Goal: Task Accomplishment & Management: Complete application form

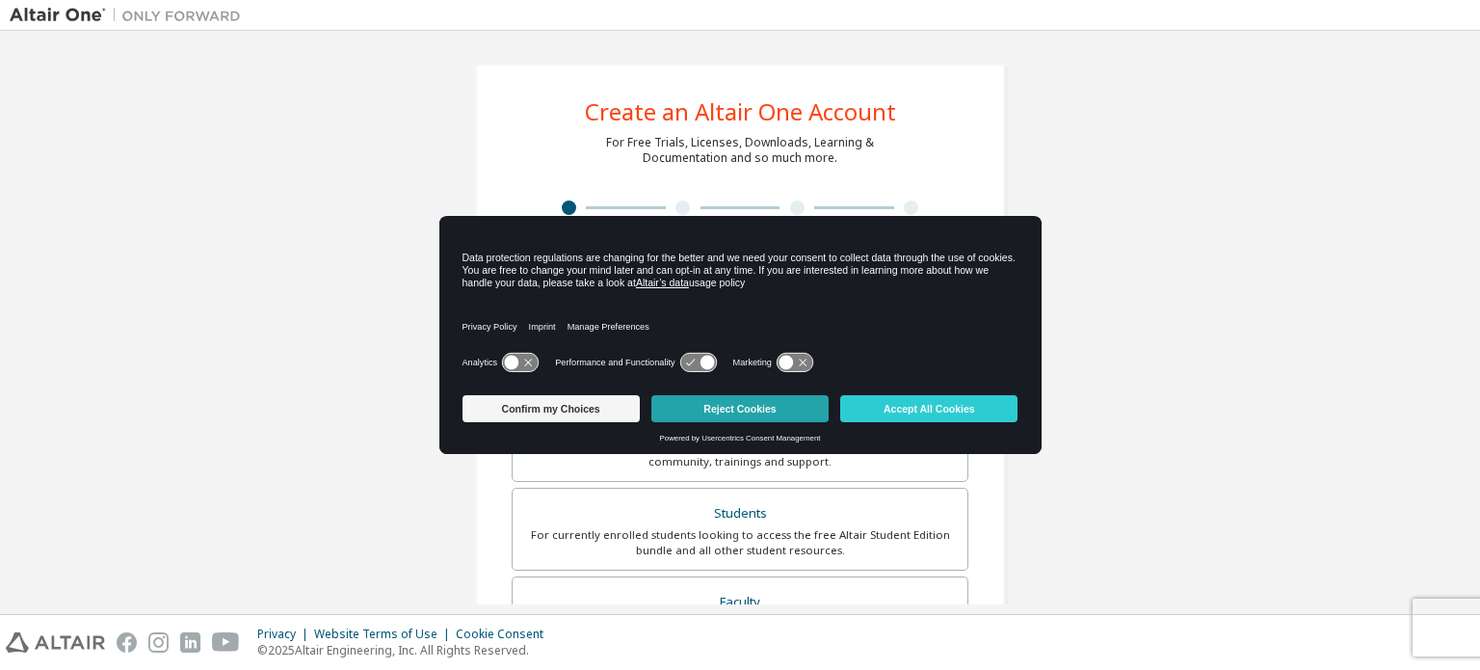
click at [715, 403] on button "Reject Cookies" at bounding box center [739, 408] width 177 height 27
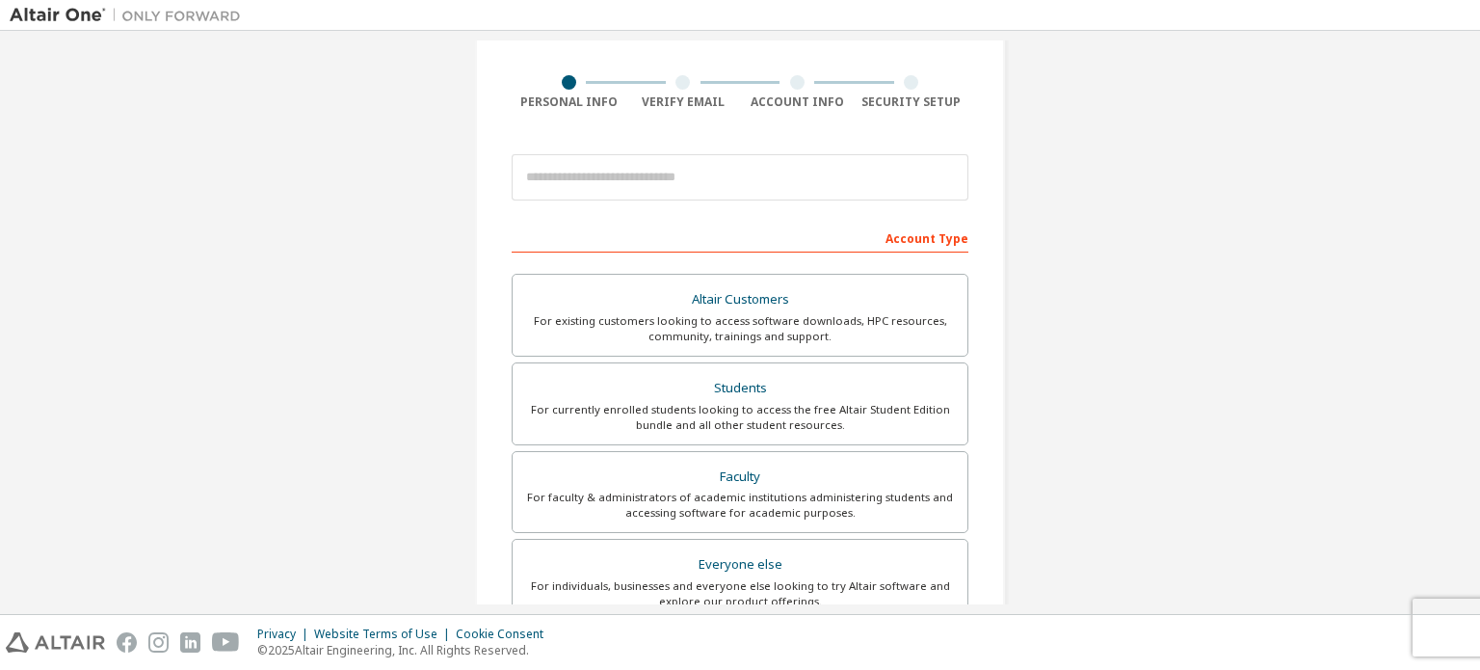
scroll to position [220, 0]
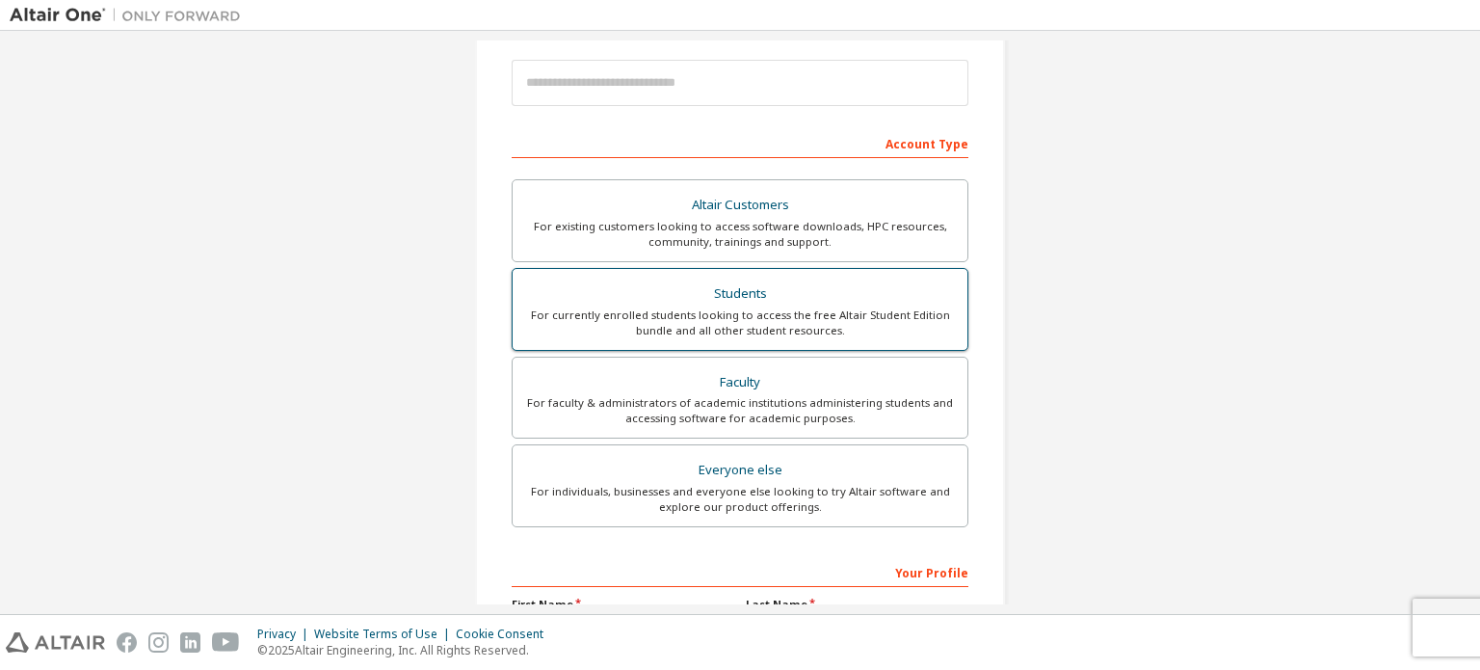
click at [655, 307] on div "For currently enrolled students looking to access the free Altair Student Editi…" at bounding box center [740, 322] width 432 height 31
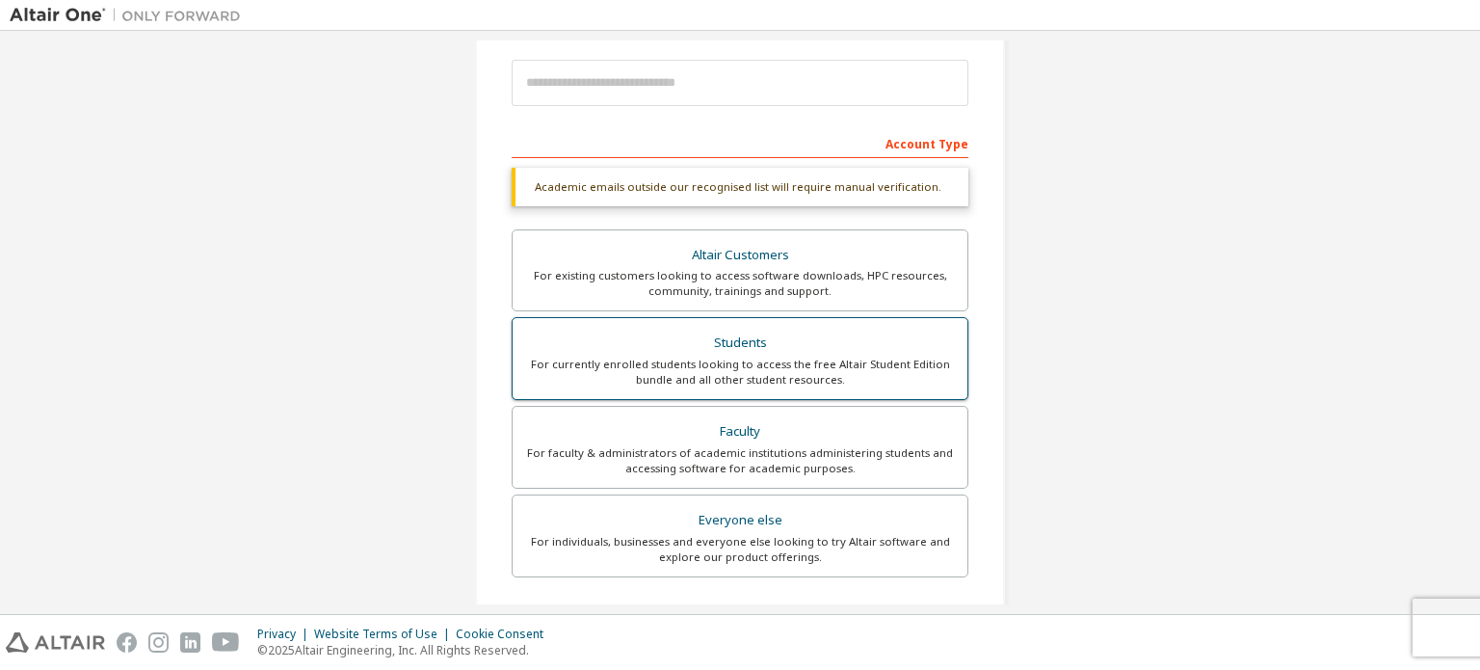
click at [843, 394] on label "Students For currently enrolled students looking to access the free Altair Stud…" at bounding box center [740, 358] width 457 height 83
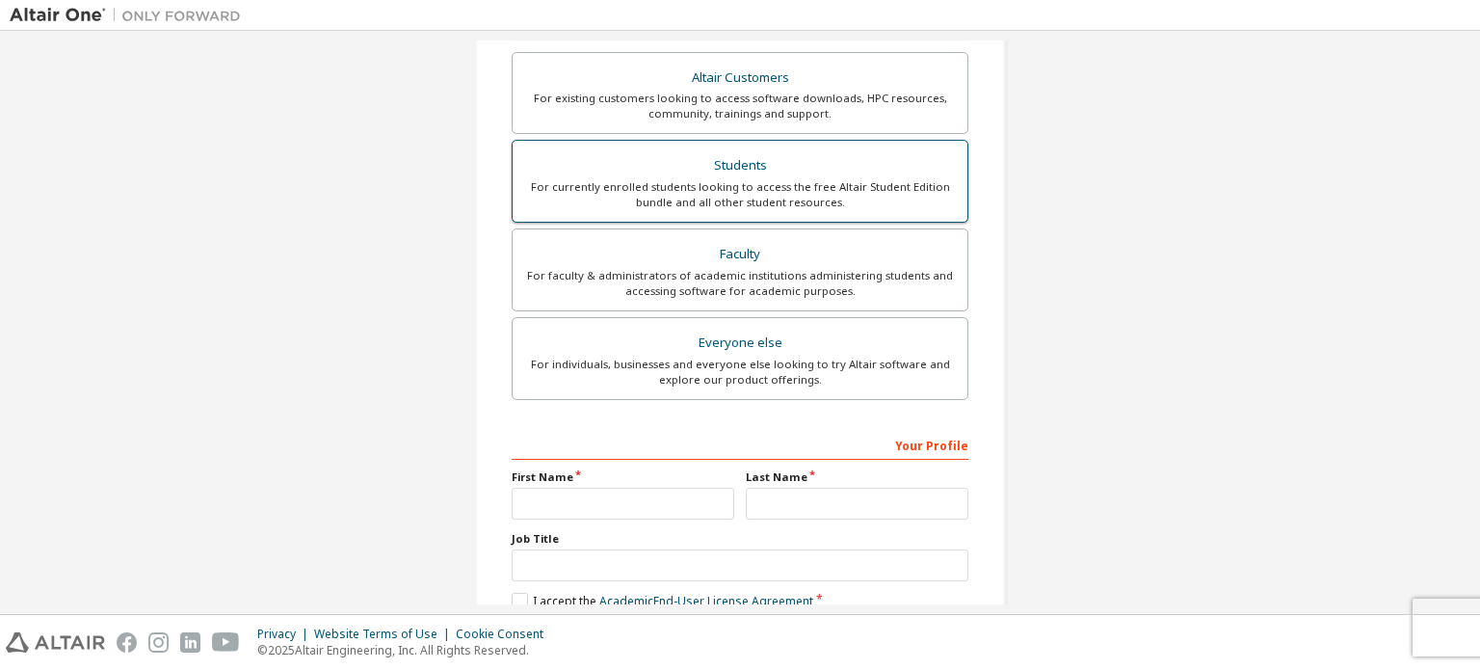
scroll to position [502, 0]
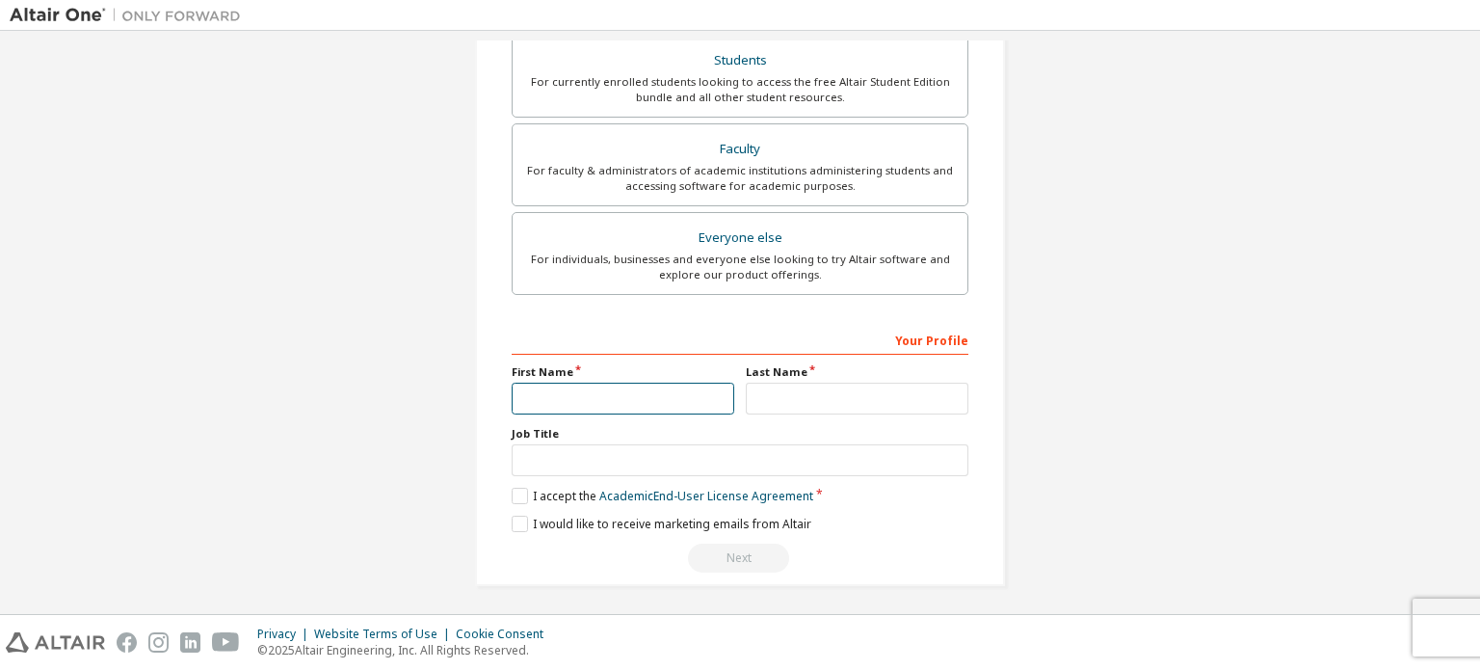
click at [604, 388] on input "text" at bounding box center [623, 399] width 223 height 32
type input "*****"
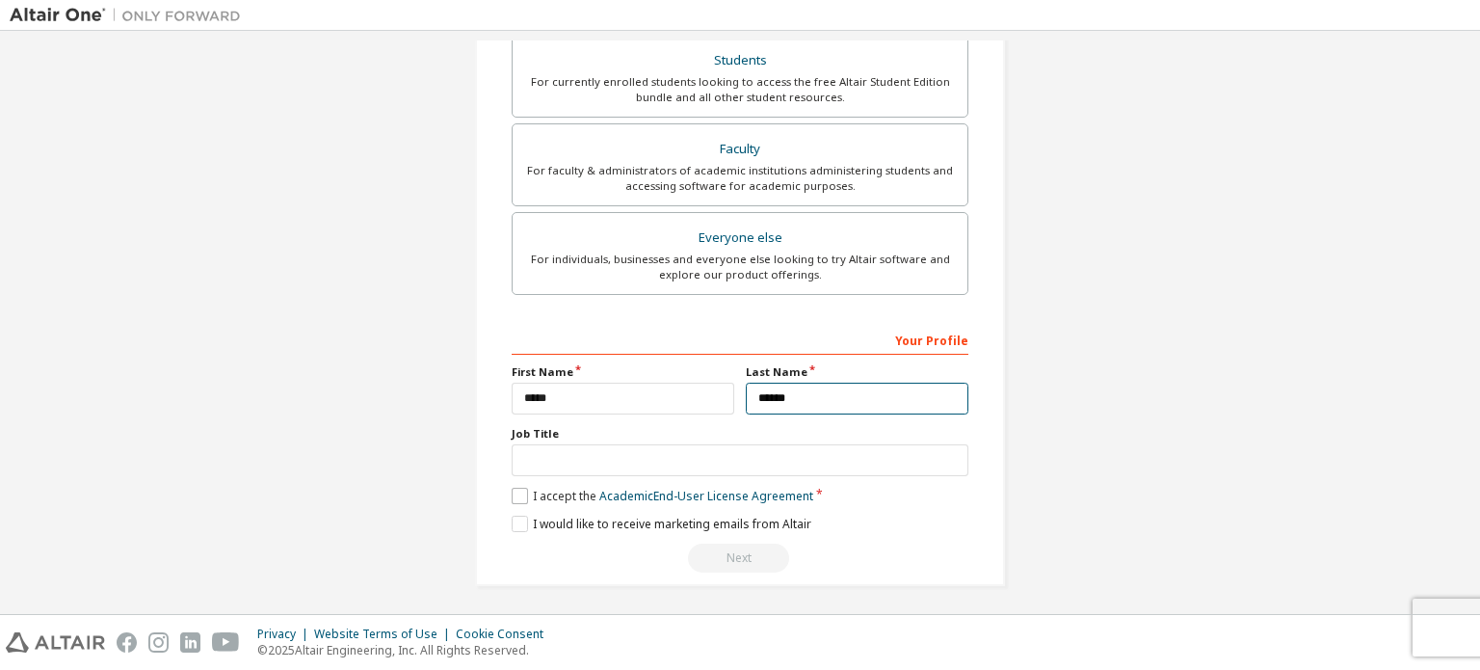
type input "******"
click at [514, 488] on label "I accept the Academic End-User License Agreement" at bounding box center [663, 496] width 302 height 16
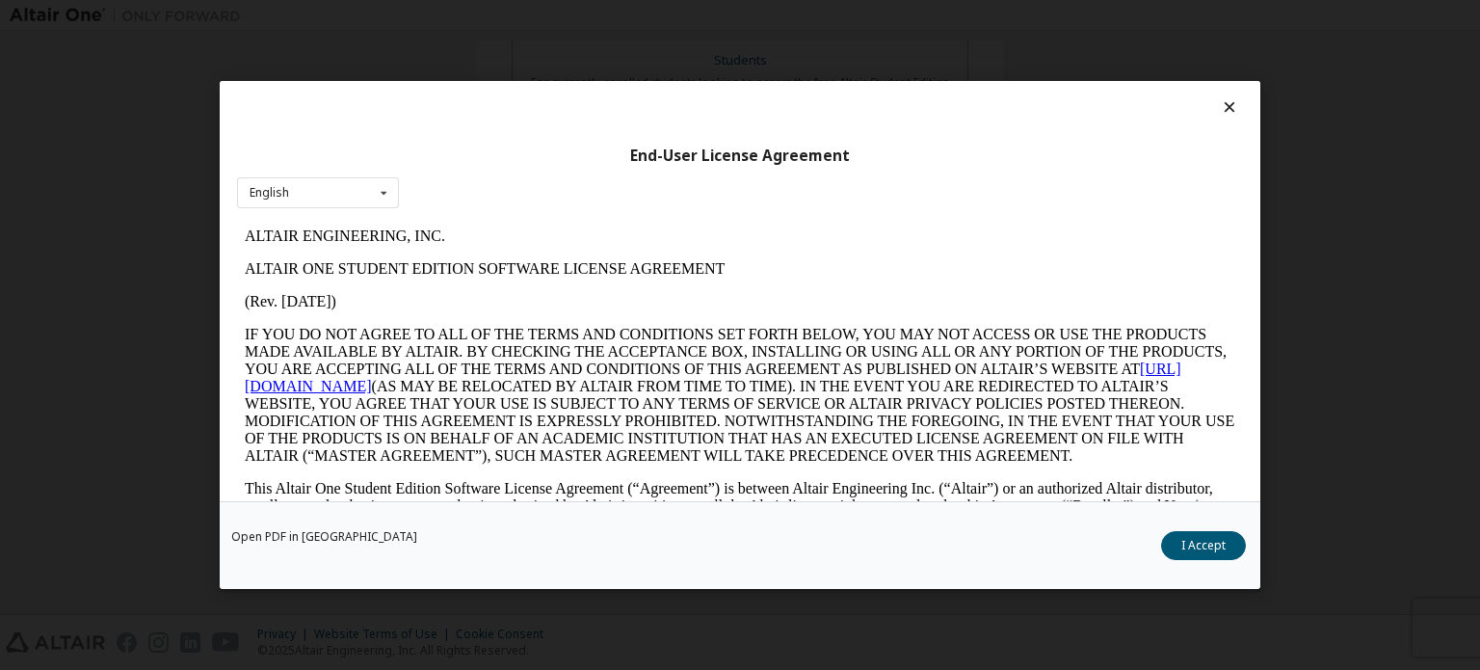
scroll to position [0, 0]
click at [1188, 546] on button "I Accept" at bounding box center [1203, 545] width 85 height 29
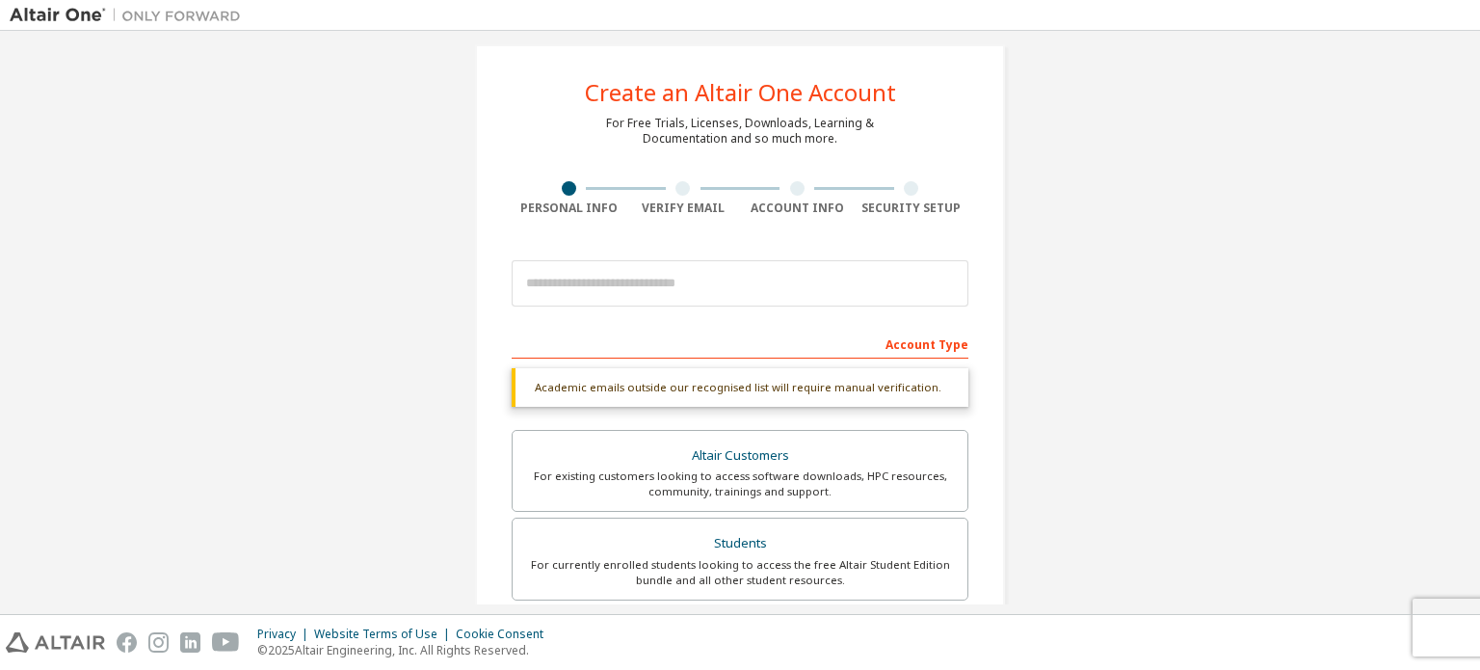
scroll to position [16, 0]
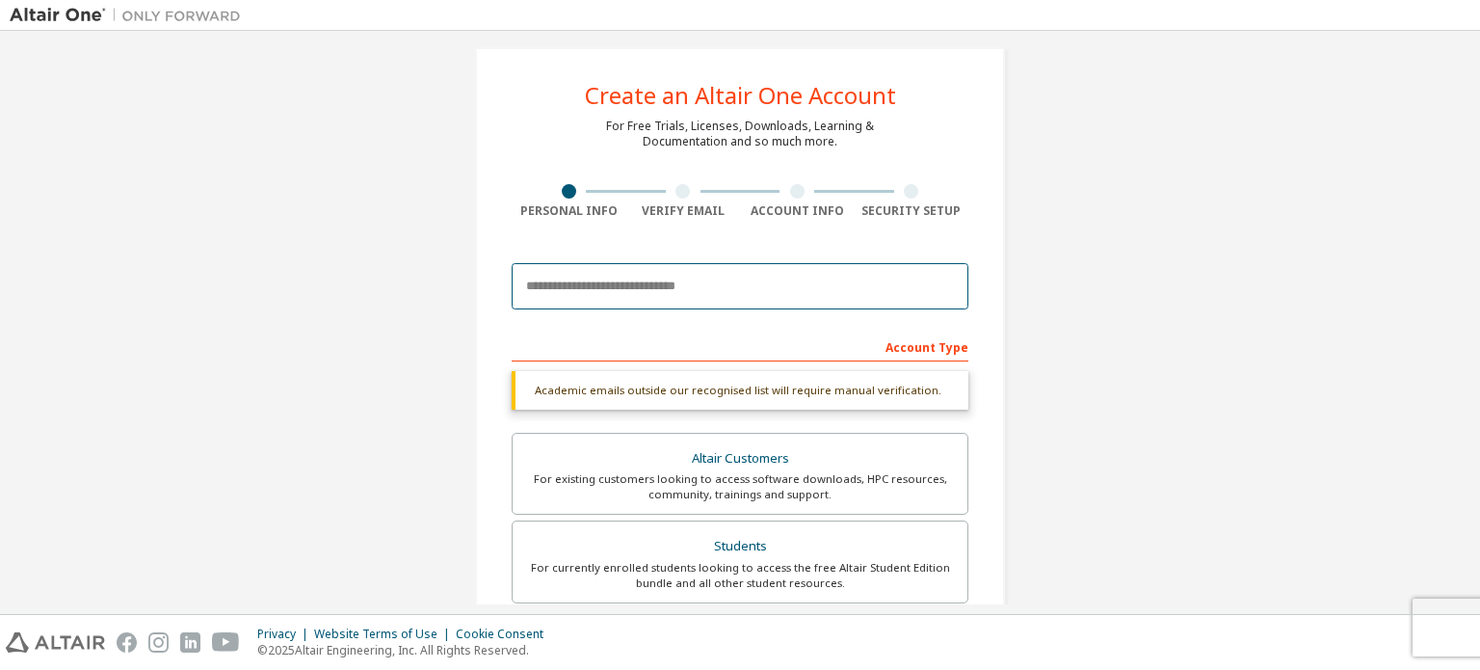
click at [670, 284] on input "email" at bounding box center [740, 286] width 457 height 46
click at [851, 284] on input "email" at bounding box center [740, 286] width 457 height 46
click at [802, 242] on div "Create an Altair One Account For Free Trials, Licenses, Downloads, Learning & D…" at bounding box center [740, 559] width 530 height 1024
click at [714, 283] on input "email" at bounding box center [740, 286] width 457 height 46
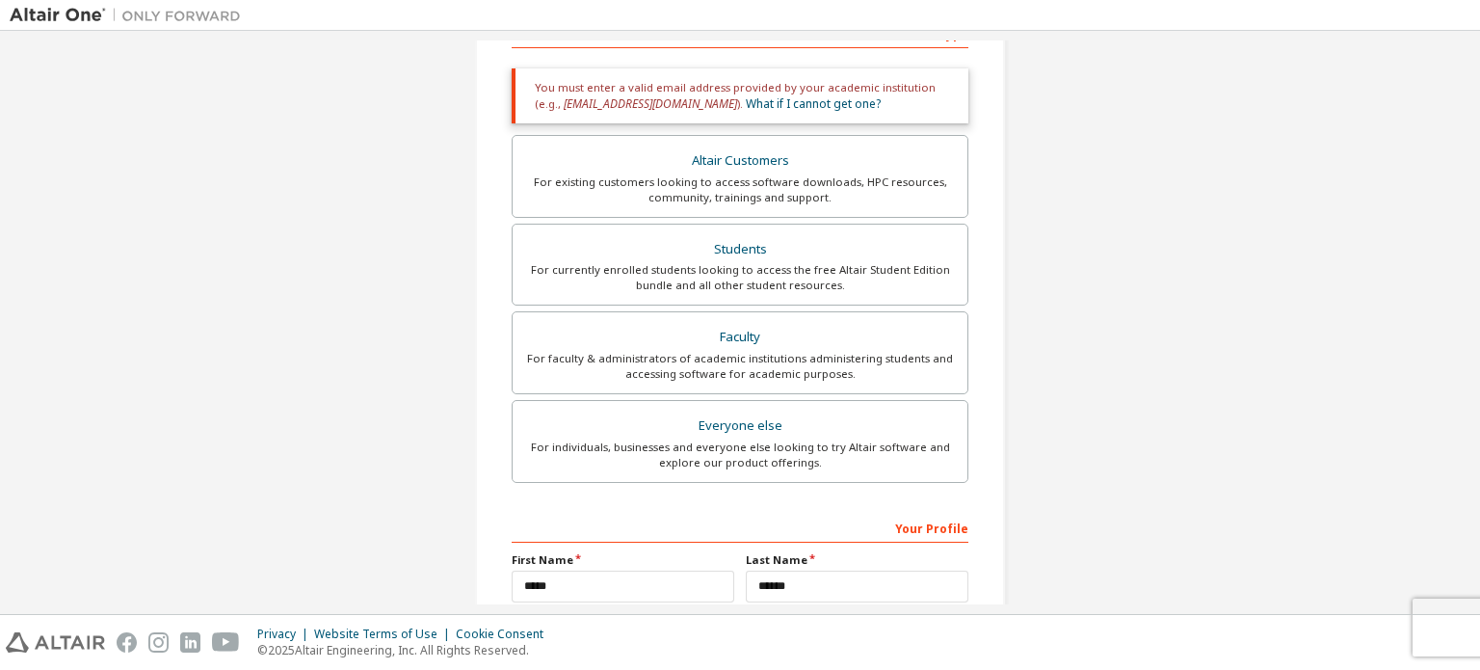
scroll to position [338, 0]
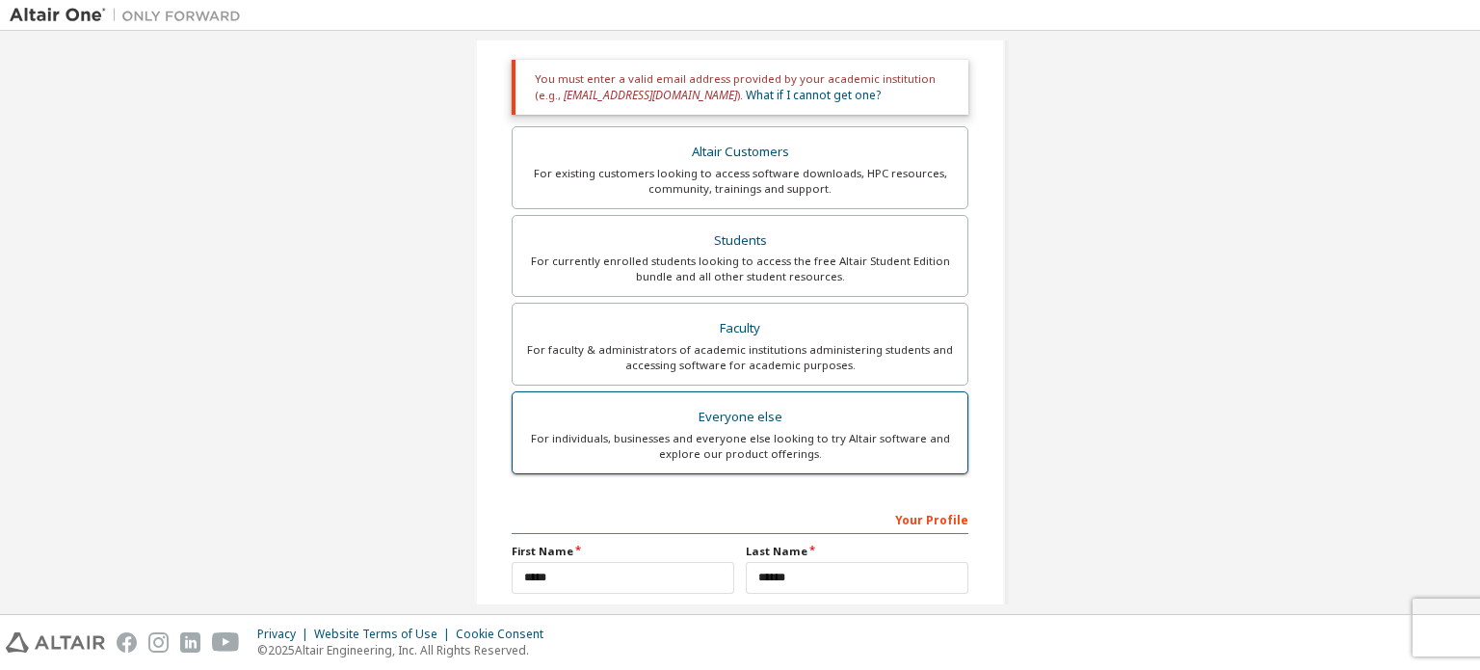
type input "**********"
click at [824, 441] on div "For individuals, businesses and everyone else looking to try Altair software an…" at bounding box center [740, 446] width 432 height 31
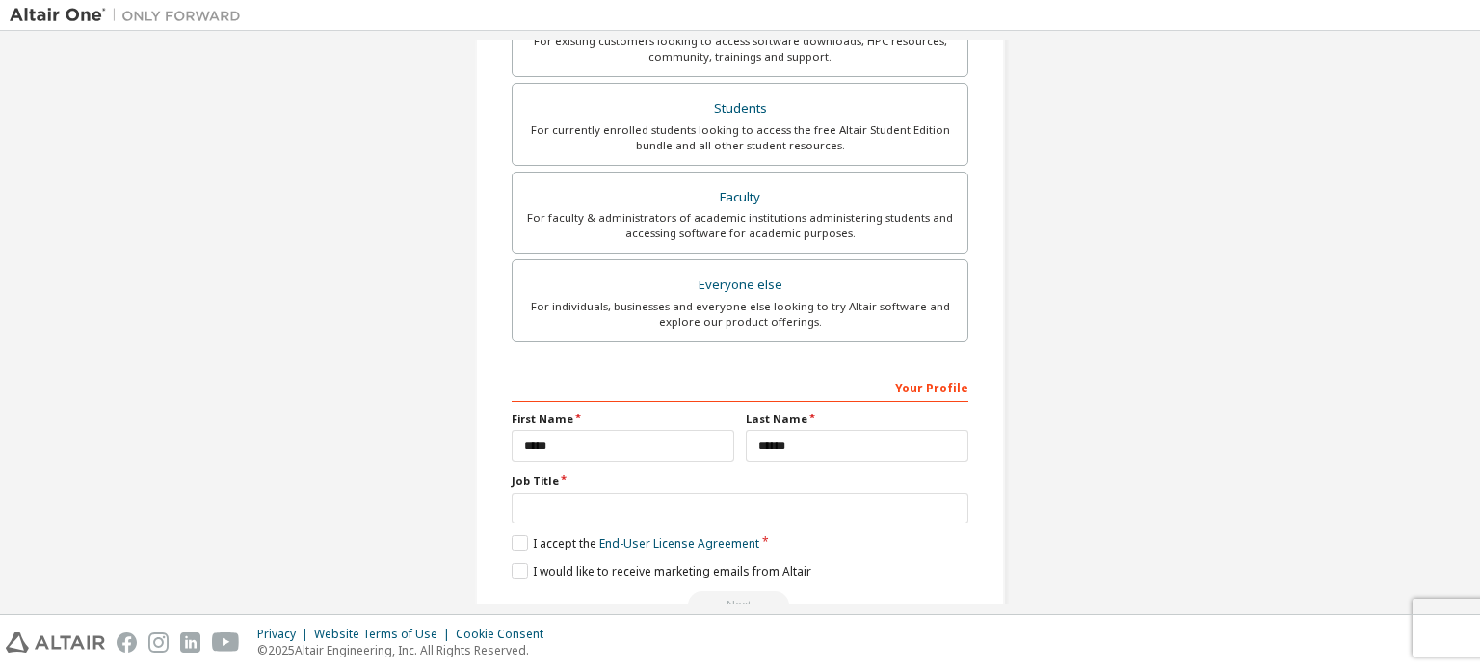
scroll to position [450, 0]
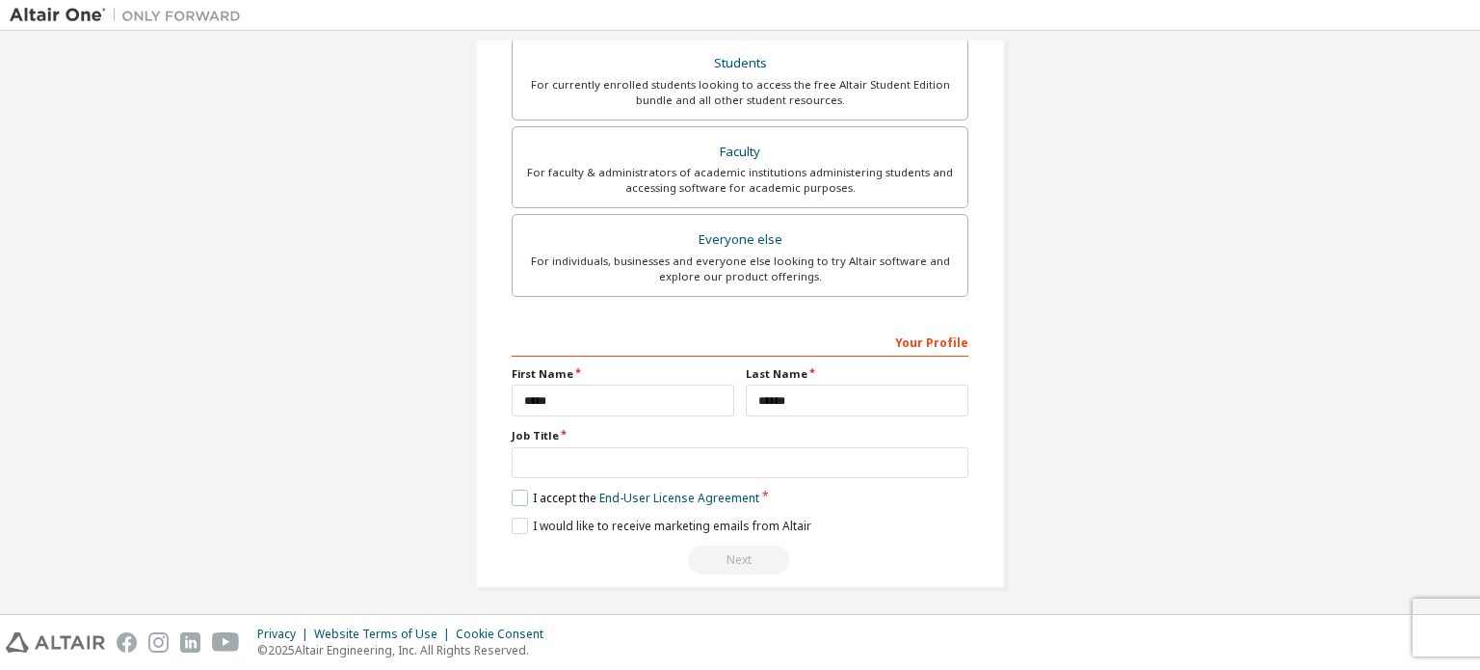
click at [512, 493] on label "I accept the End-User License Agreement" at bounding box center [636, 497] width 248 height 16
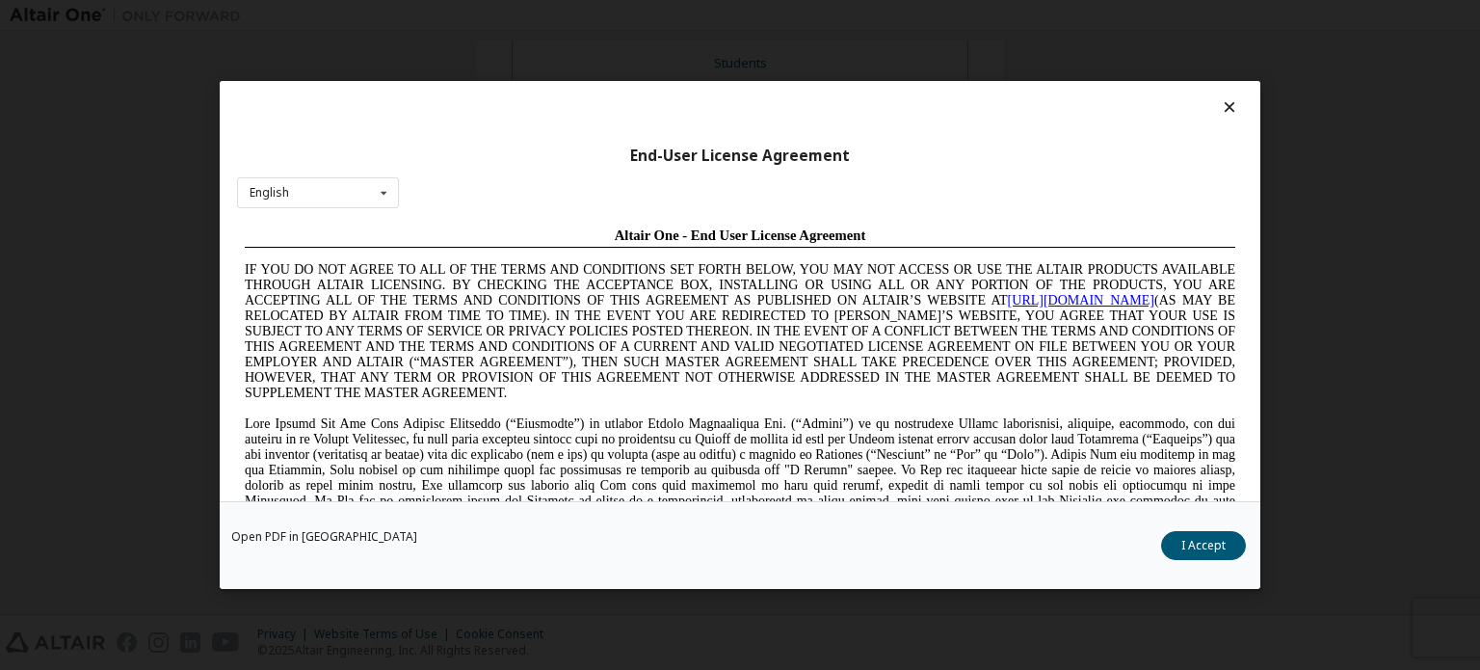
scroll to position [0, 0]
click at [1173, 559] on div "Open PDF in New Tab I Accept" at bounding box center [740, 545] width 1041 height 88
click at [1192, 550] on button "I Accept" at bounding box center [1203, 545] width 85 height 29
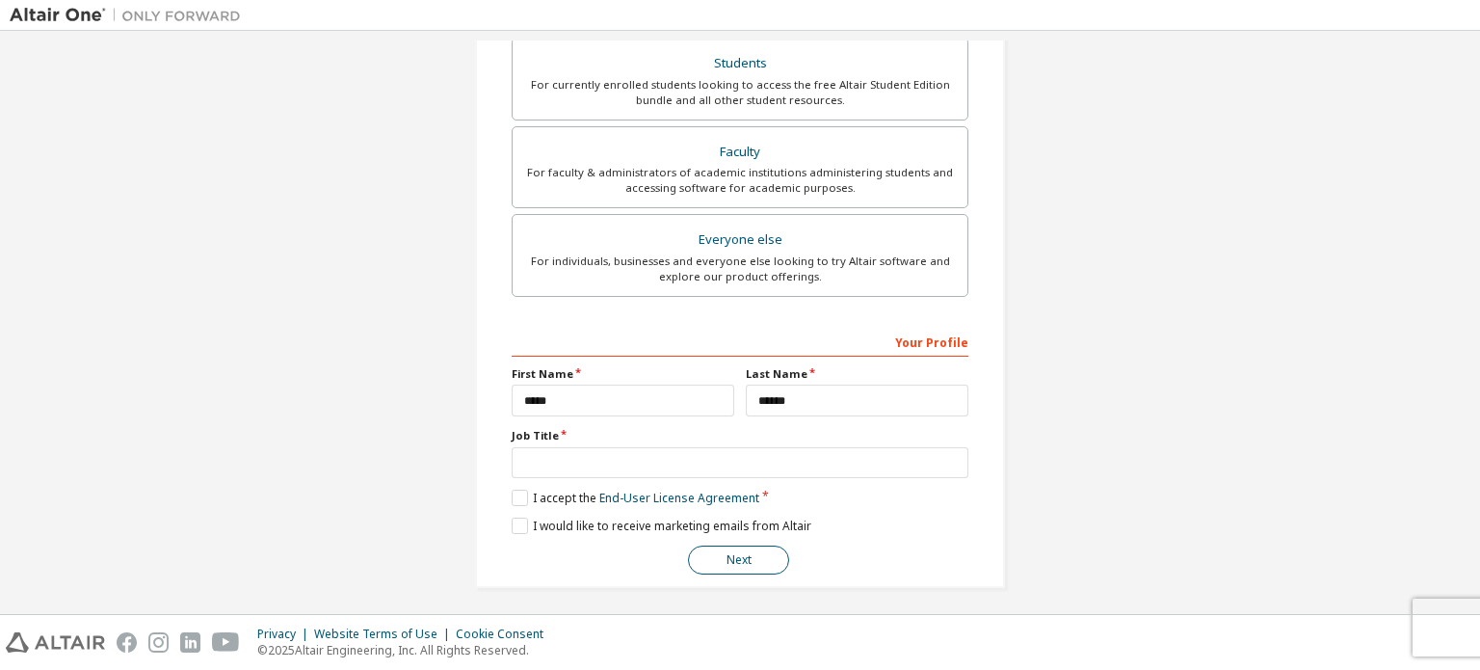
click at [747, 546] on button "Next" at bounding box center [738, 559] width 101 height 29
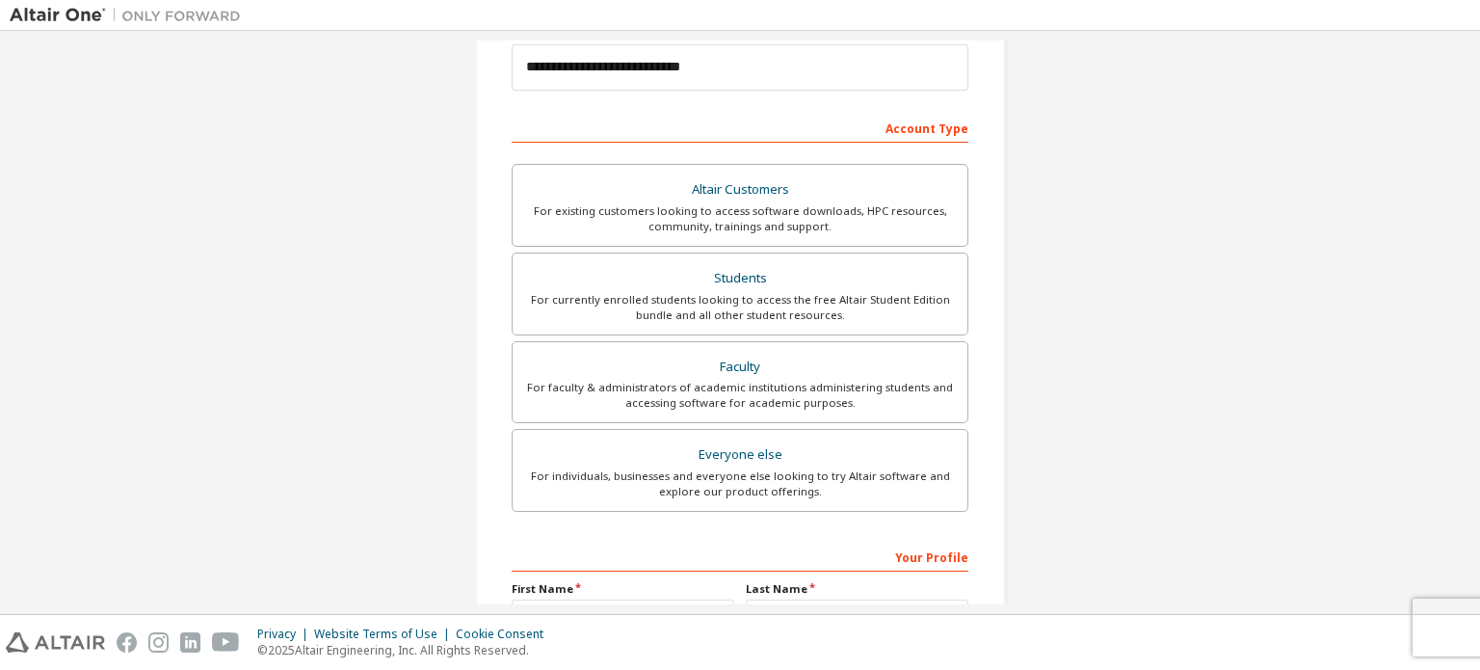
scroll to position [452, 0]
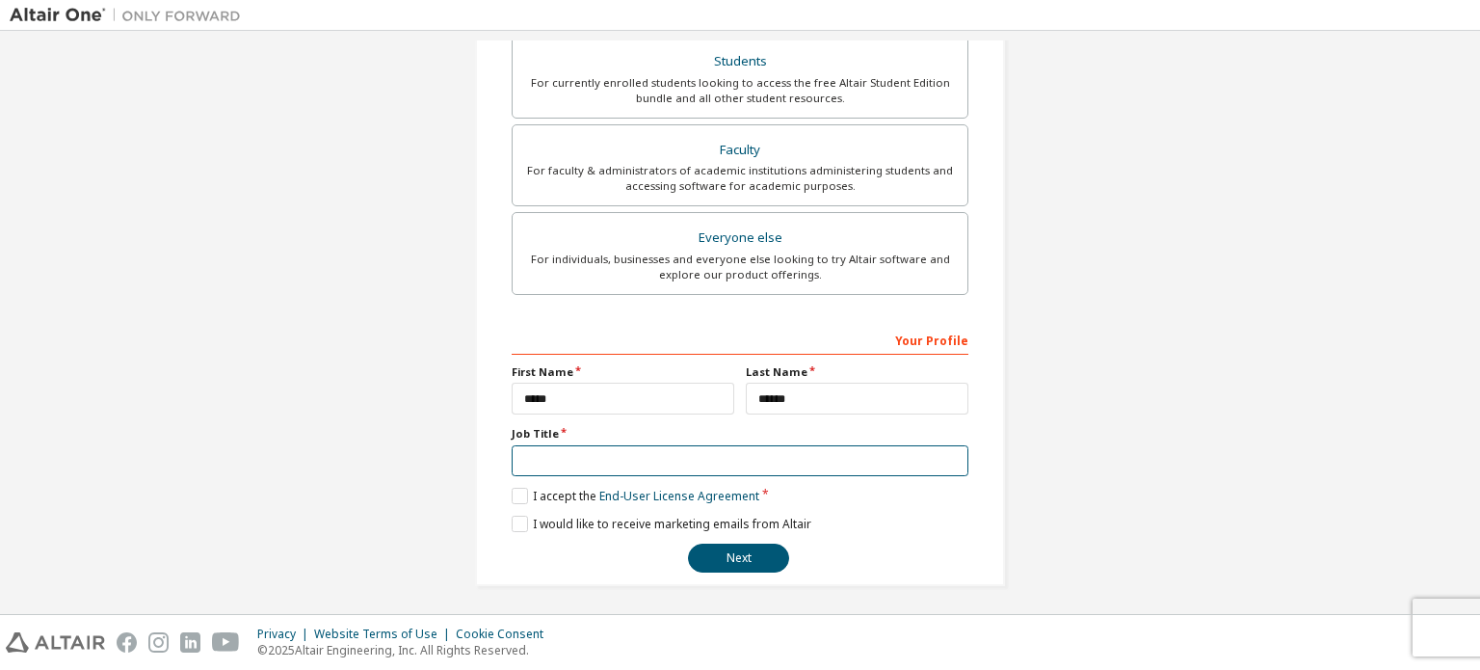
click at [618, 464] on input "text" at bounding box center [740, 461] width 457 height 32
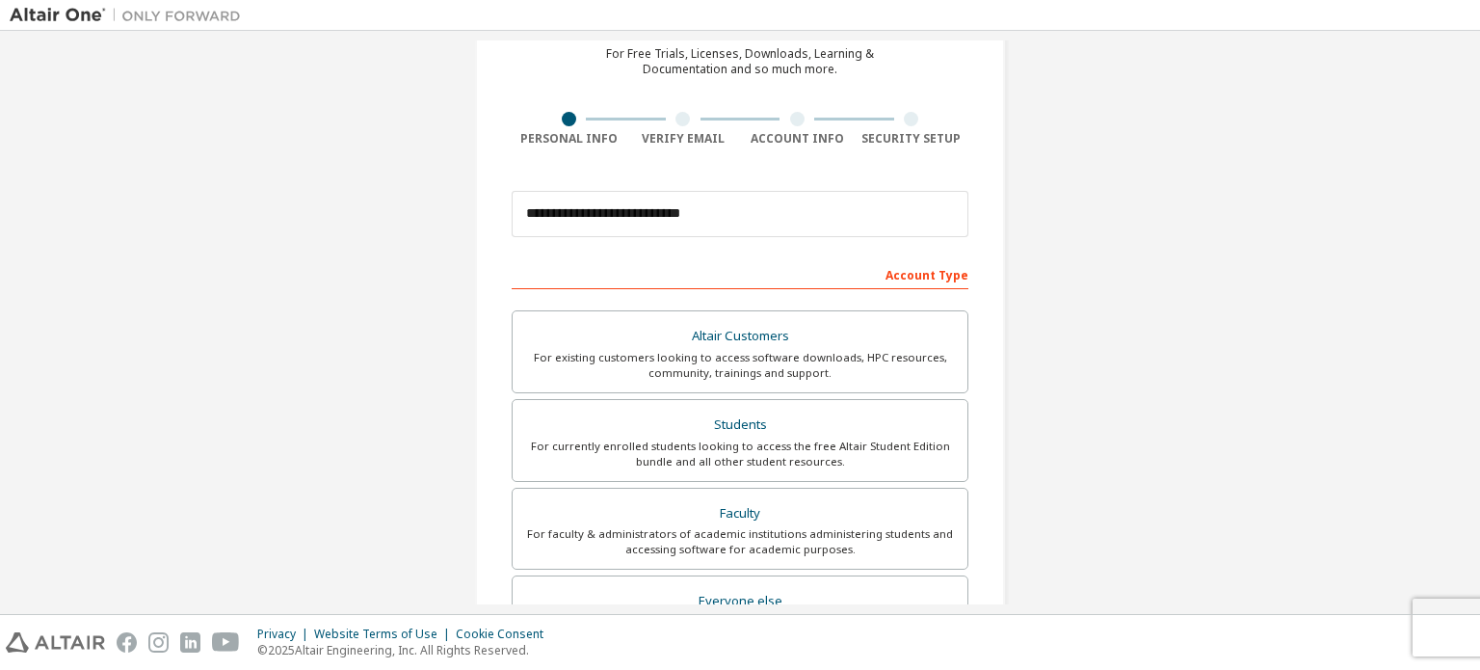
scroll to position [70, 0]
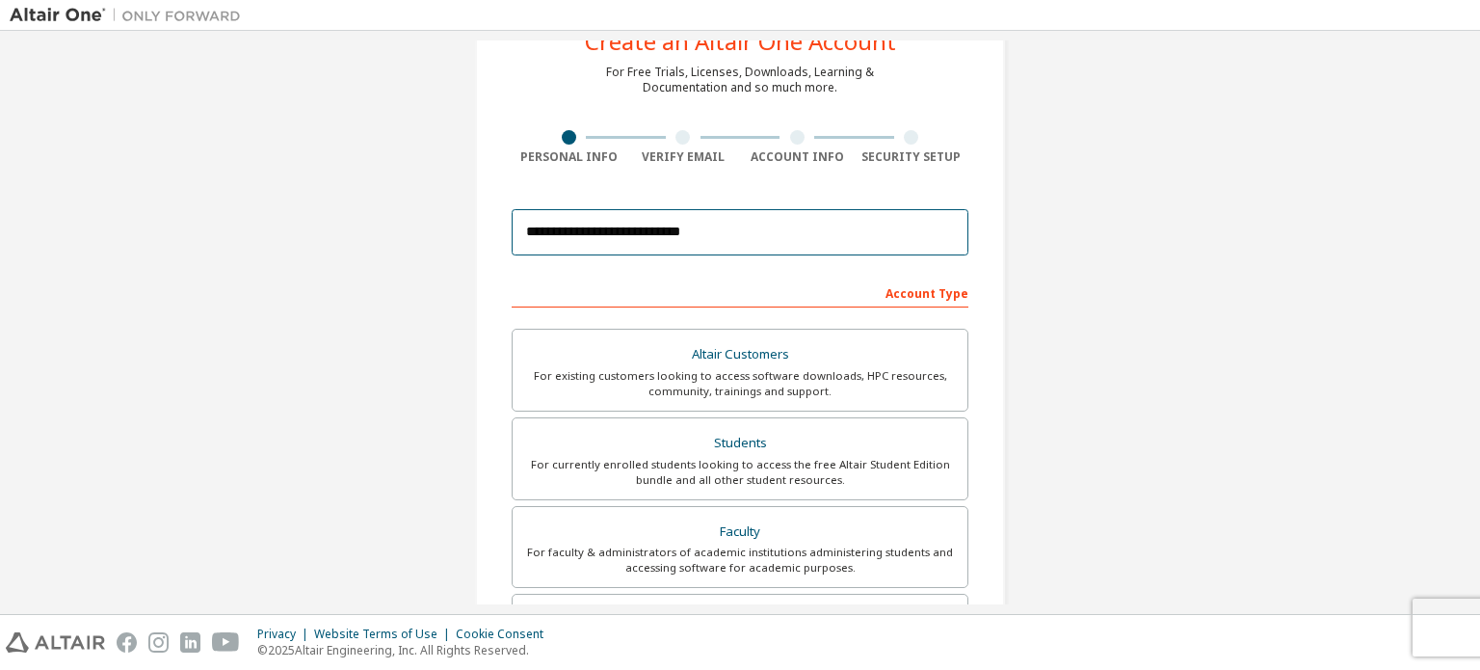
click at [636, 223] on input "**********" at bounding box center [740, 232] width 457 height 46
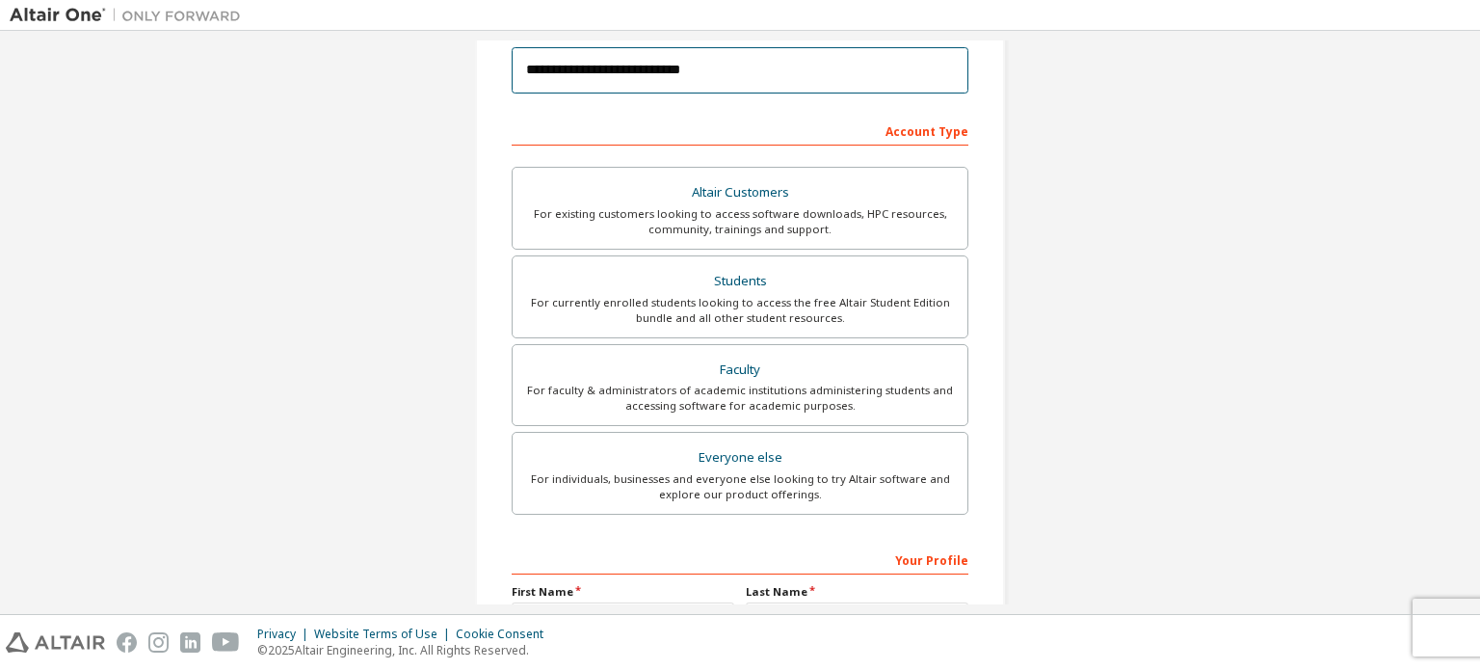
scroll to position [452, 0]
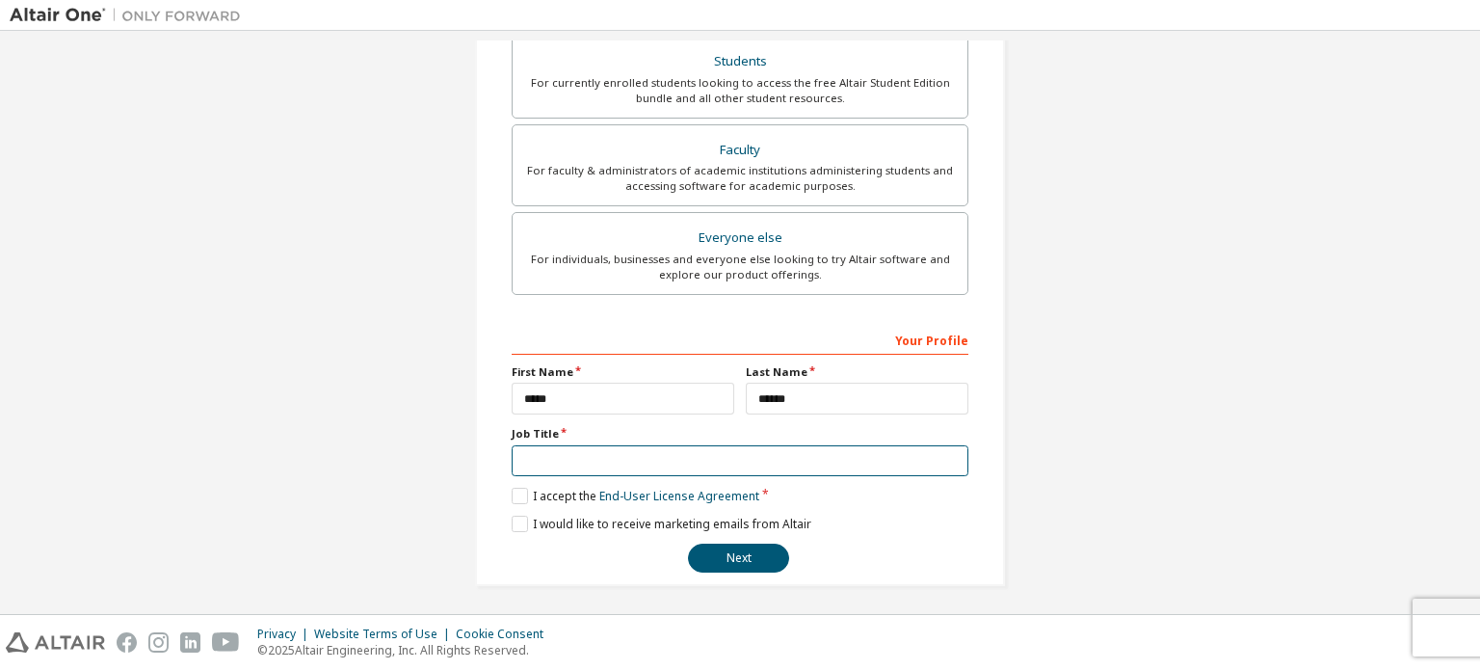
click at [626, 445] on input "text" at bounding box center [740, 461] width 457 height 32
type input "*******"
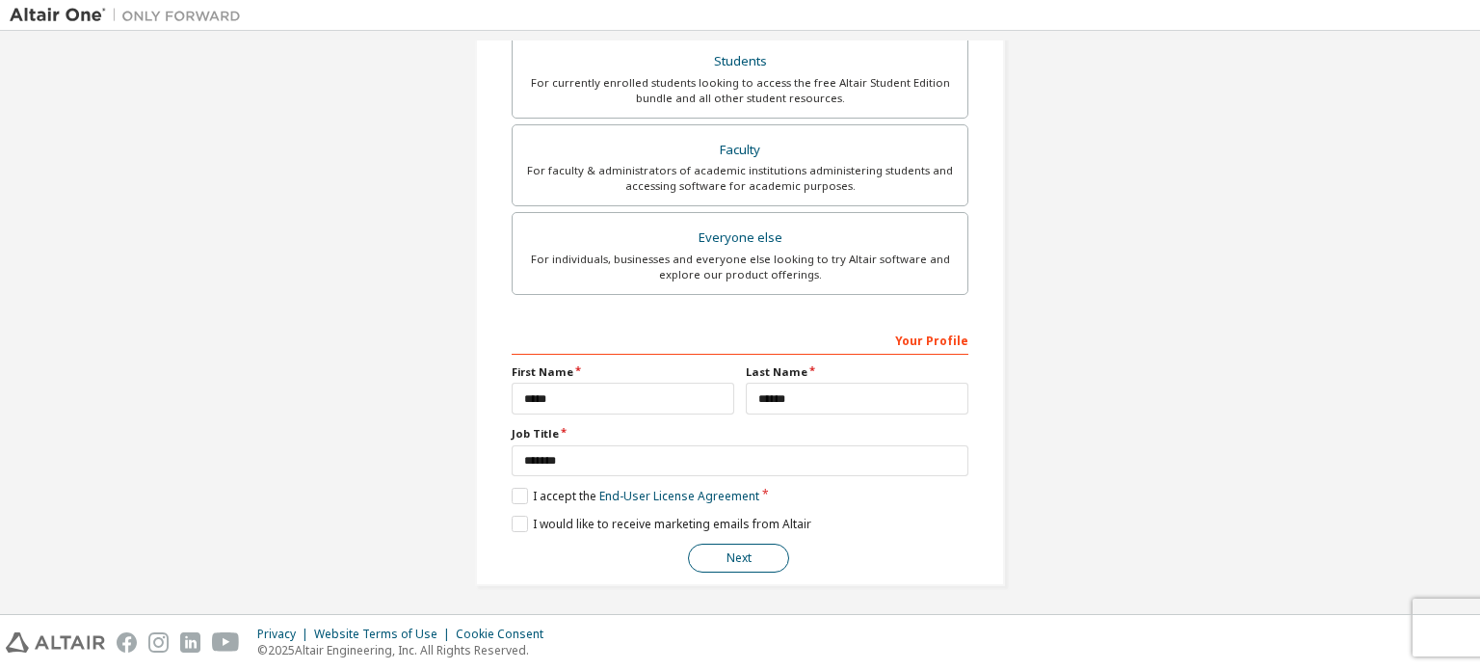
click at [723, 546] on button "Next" at bounding box center [738, 557] width 101 height 29
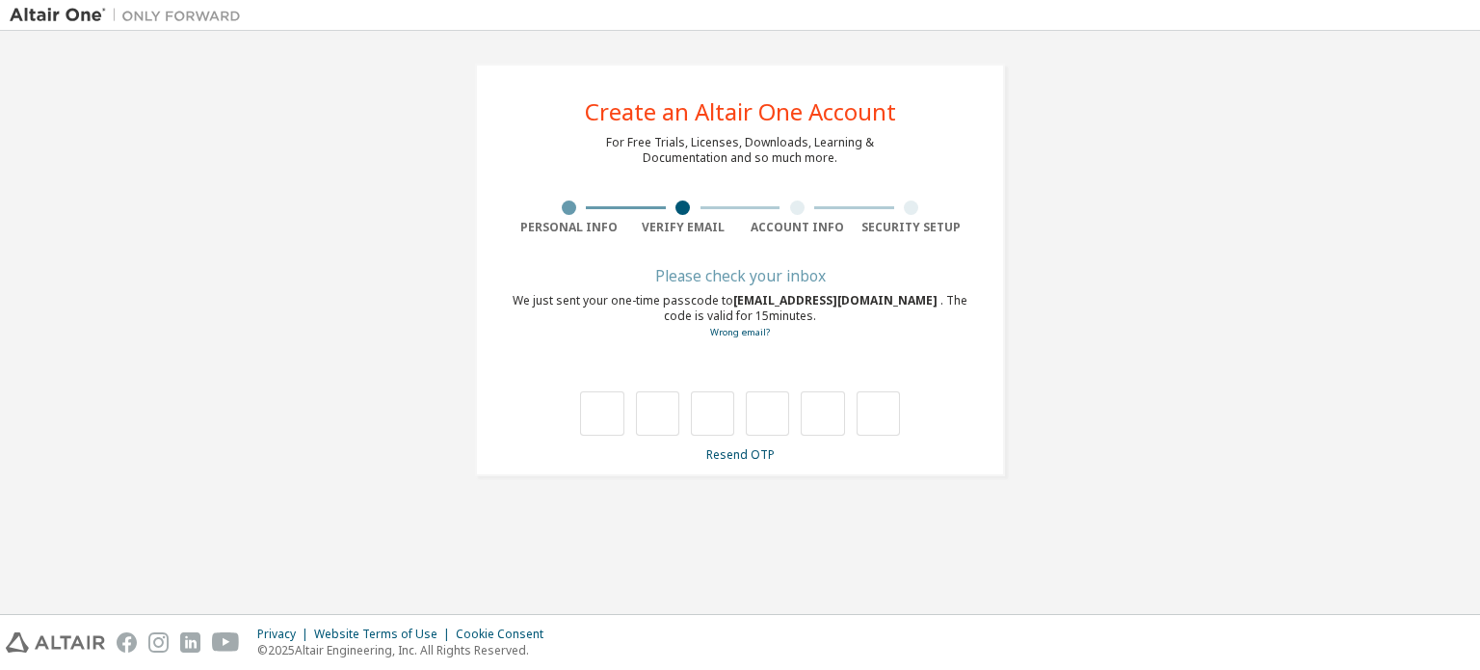
scroll to position [0, 0]
type input "*"
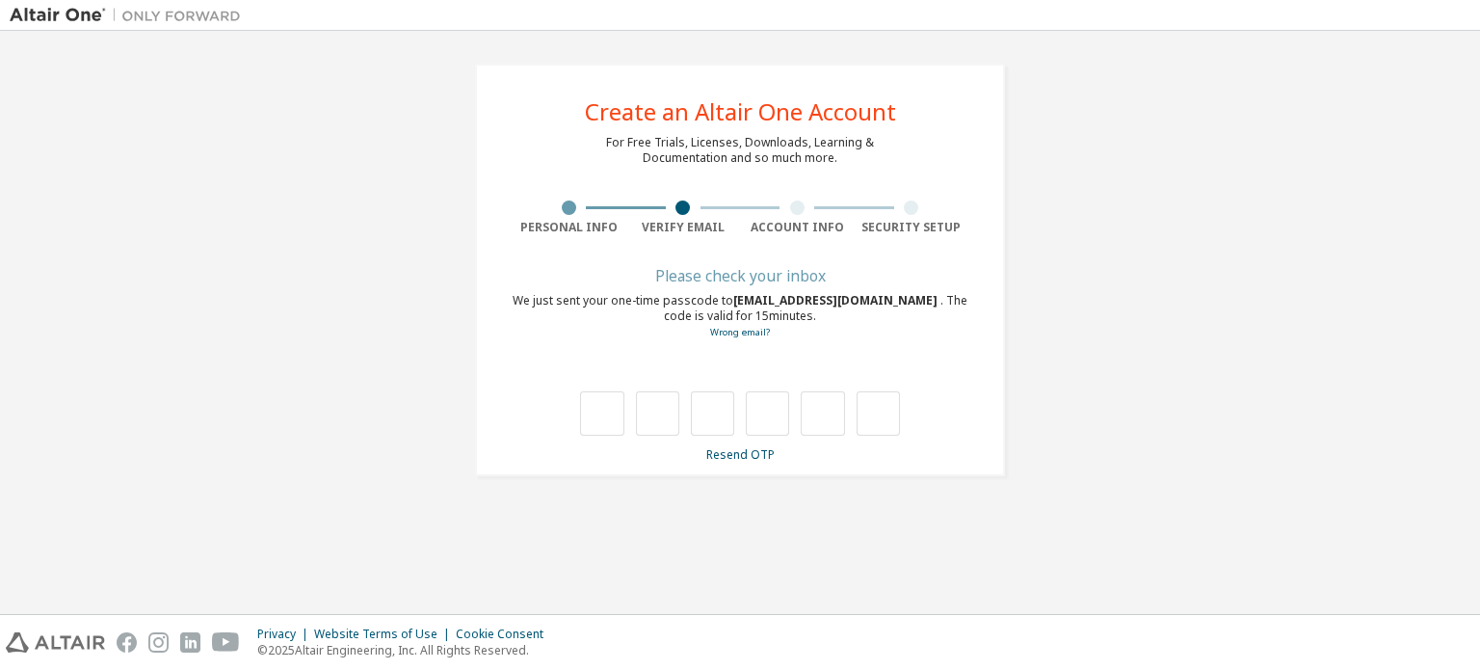
type input "*"
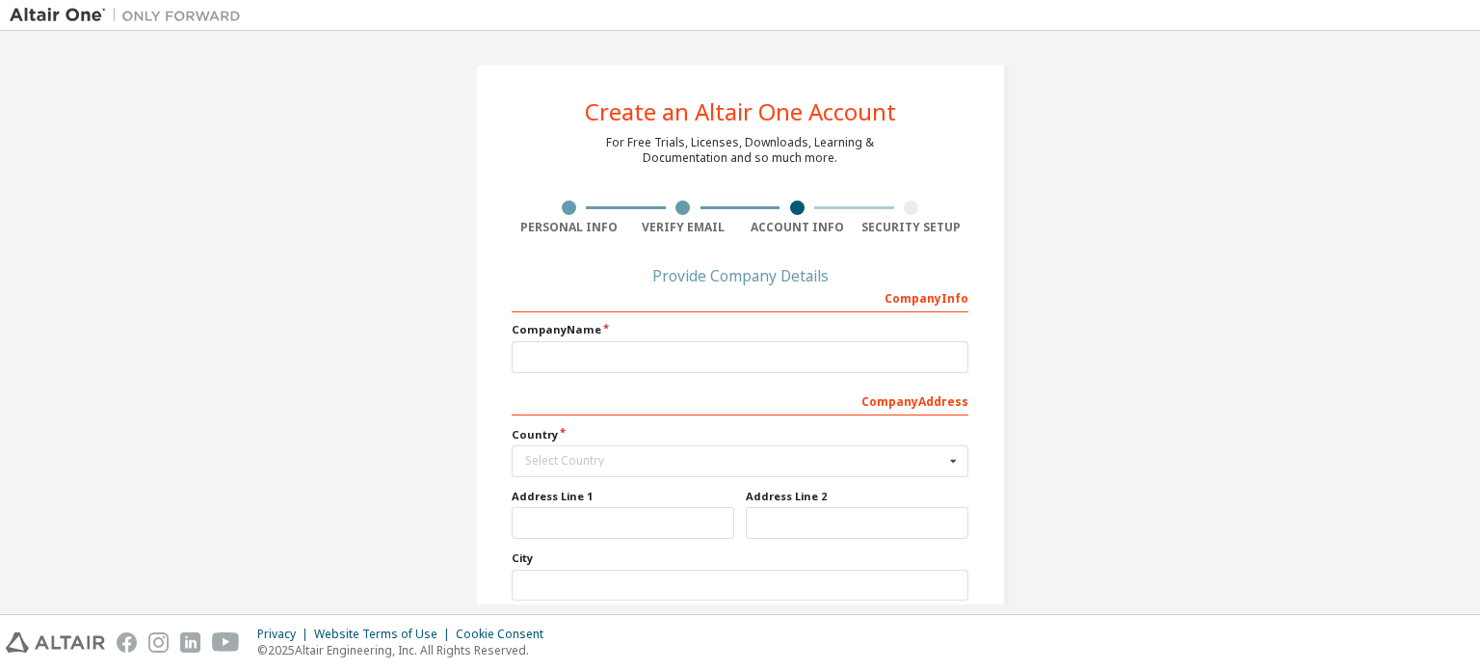
click at [552, 208] on div at bounding box center [569, 207] width 115 height 14
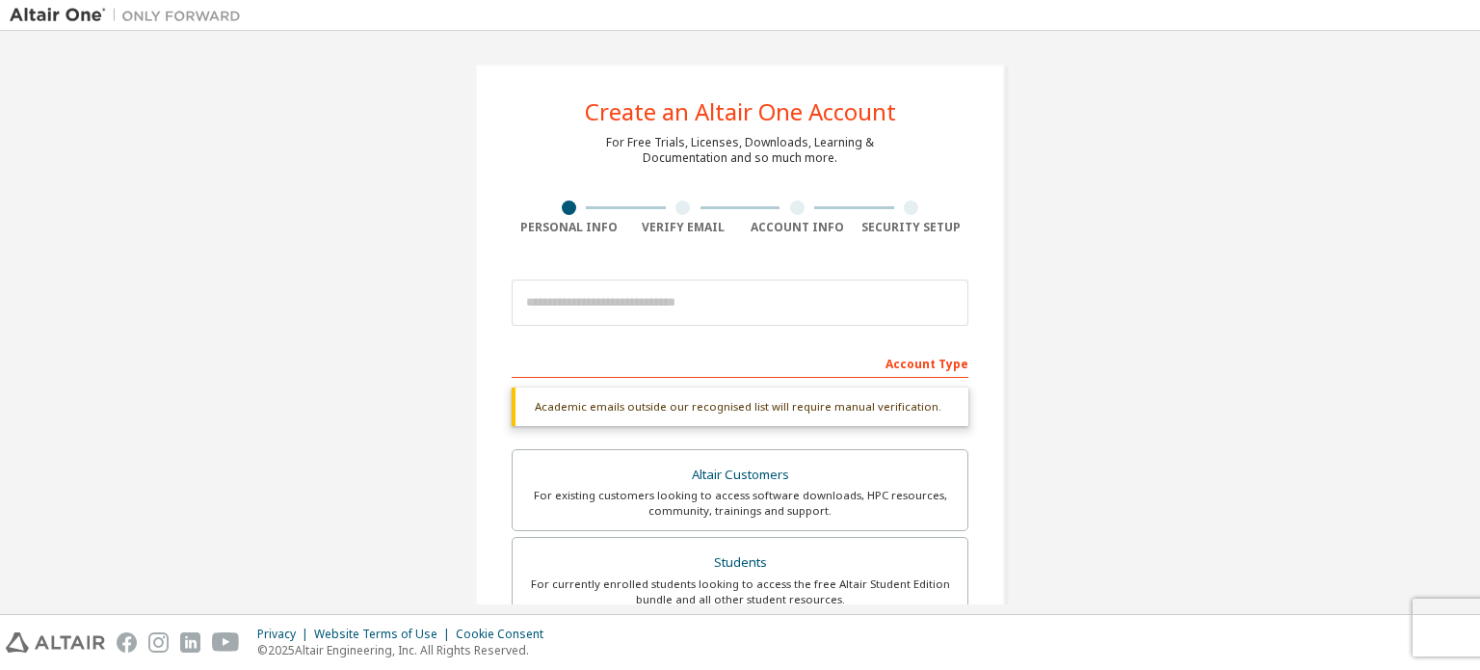
scroll to position [502, 0]
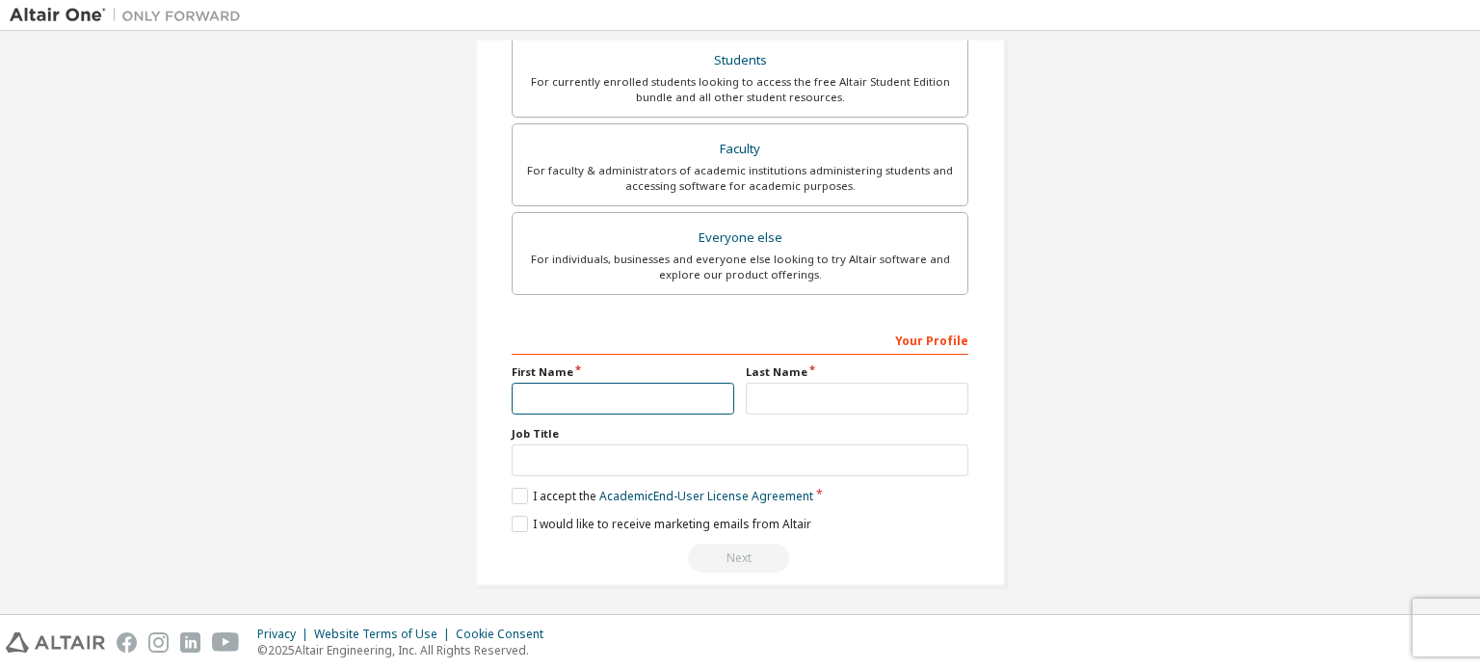
click at [614, 384] on input "text" at bounding box center [623, 399] width 223 height 32
type input "*****"
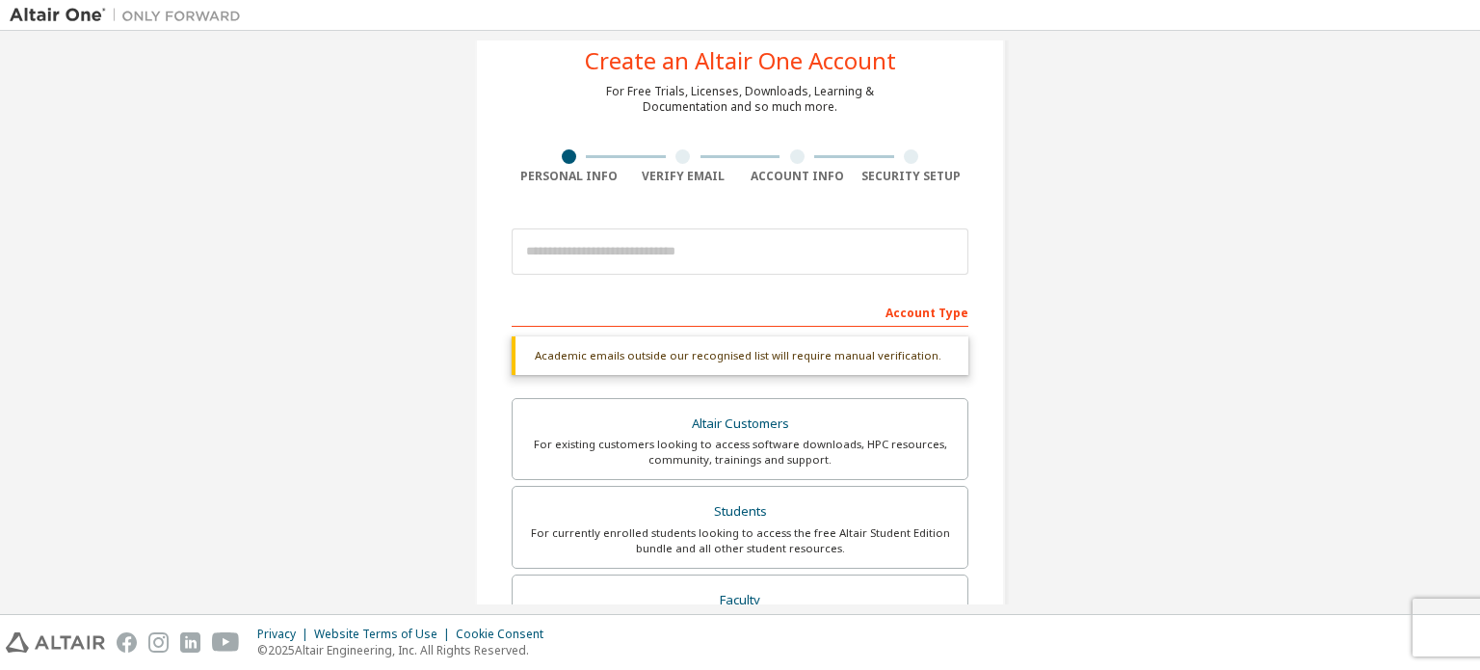
scroll to position [27, 0]
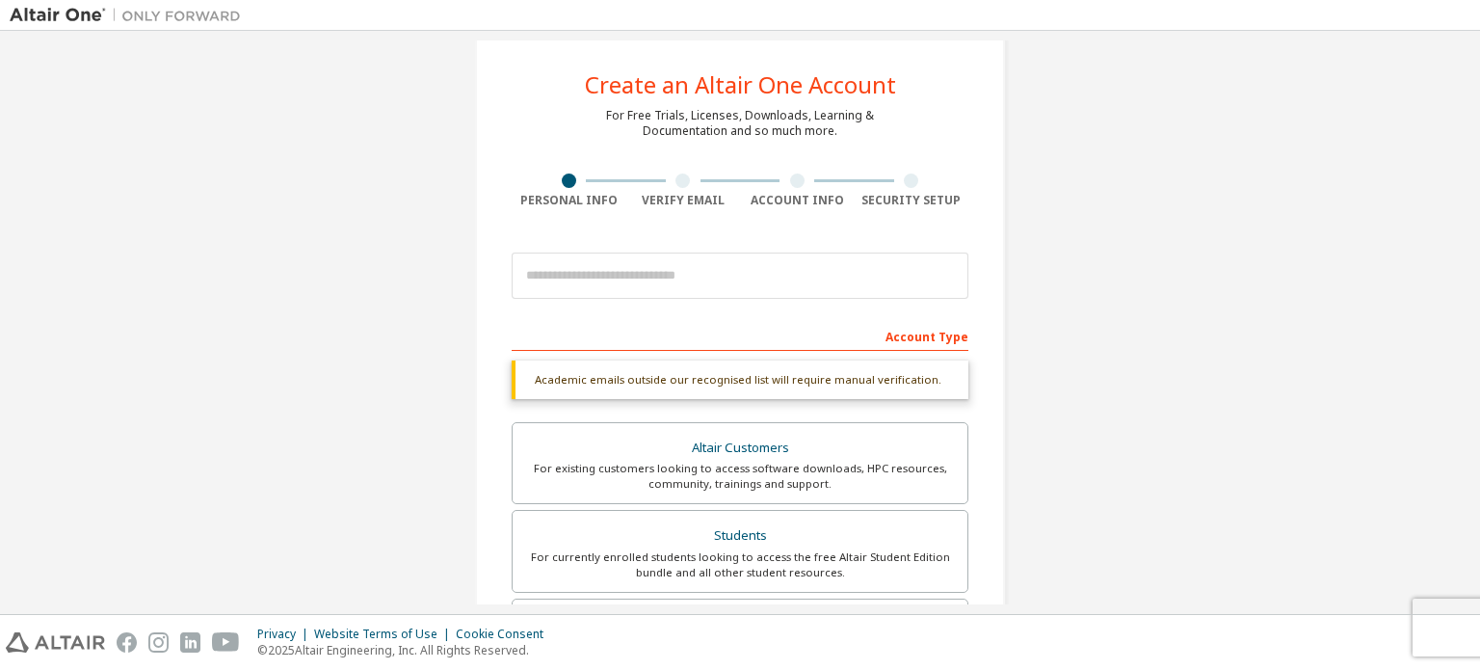
type input "******"
click at [587, 269] on input "email" at bounding box center [740, 275] width 457 height 46
paste input "**********"
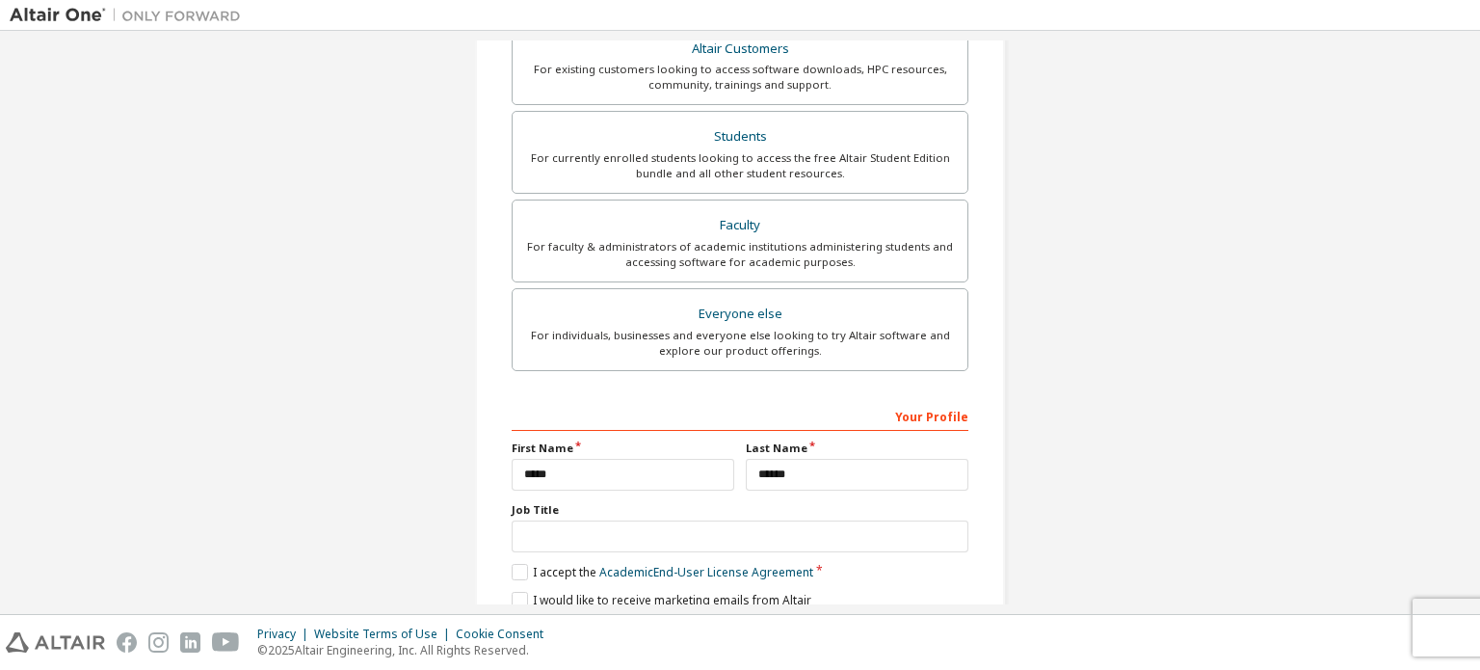
scroll to position [502, 0]
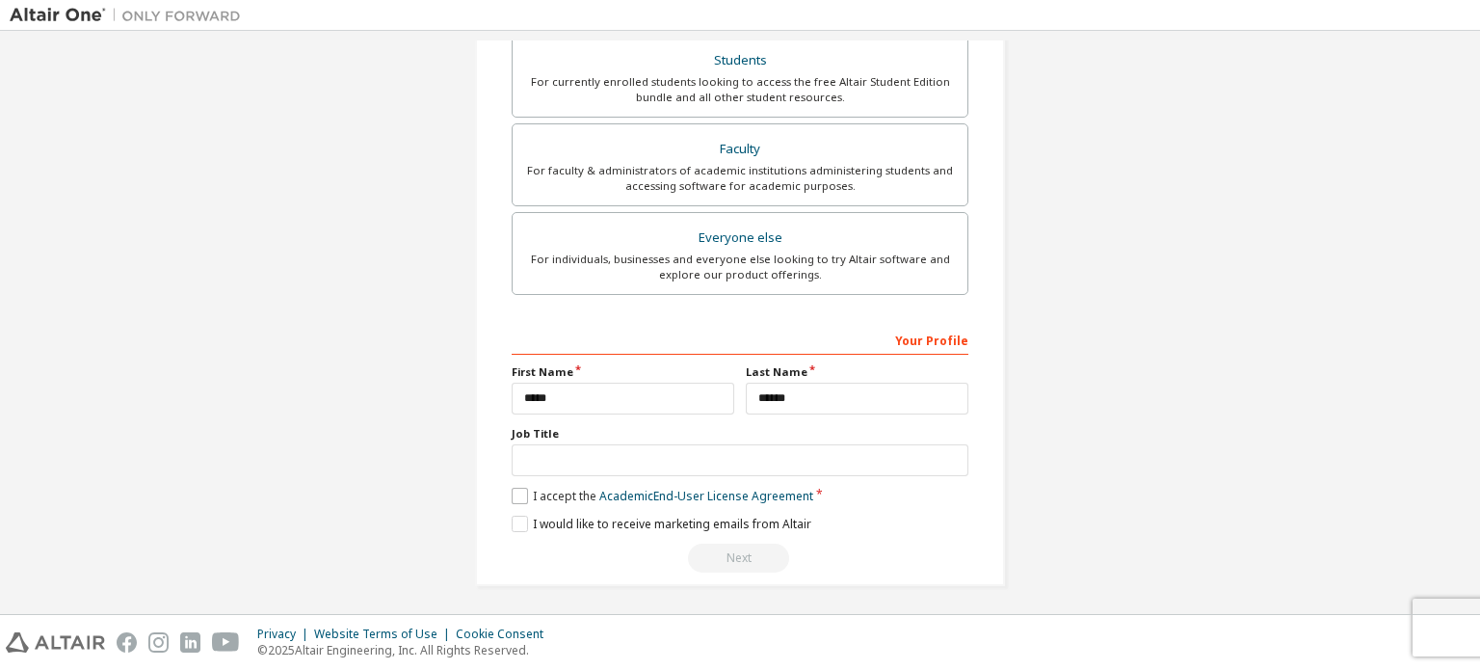
type input "**********"
click at [520, 489] on label "I accept the Academic End-User License Agreement" at bounding box center [663, 496] width 302 height 16
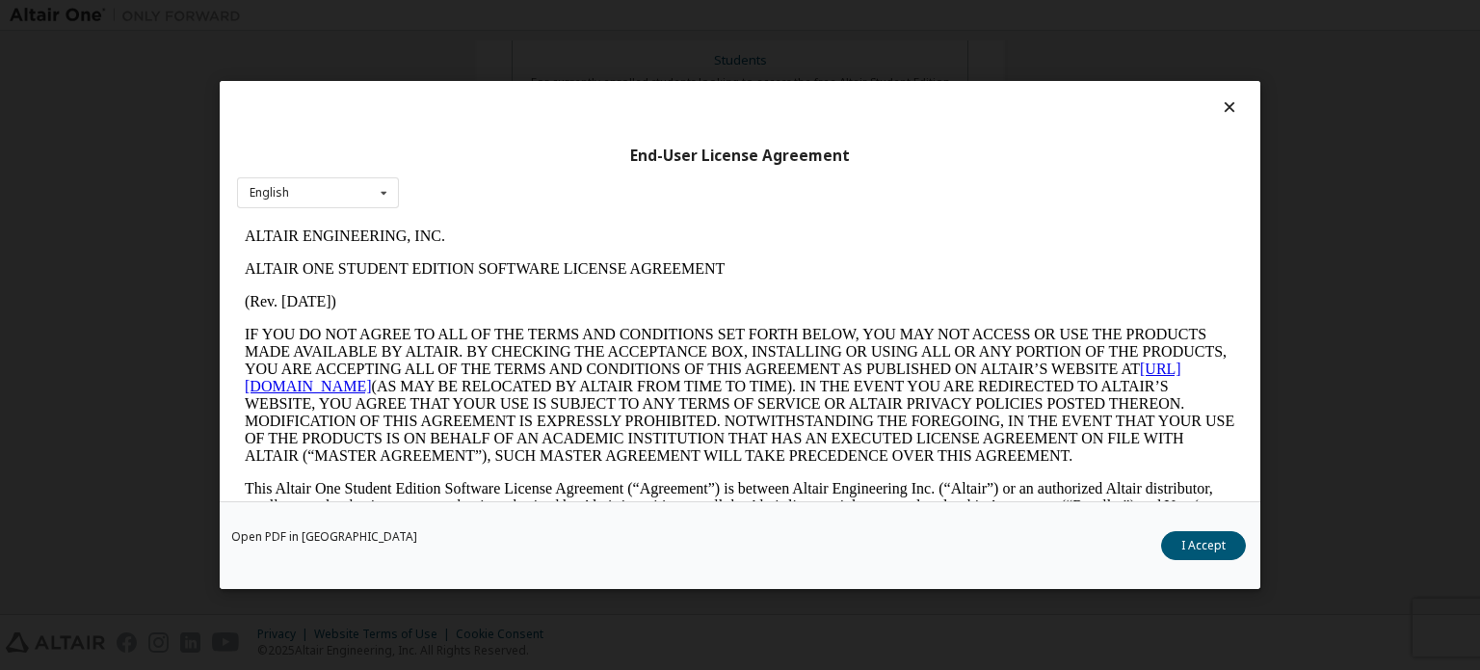
scroll to position [0, 0]
click at [1182, 539] on button "I Accept" at bounding box center [1203, 545] width 85 height 29
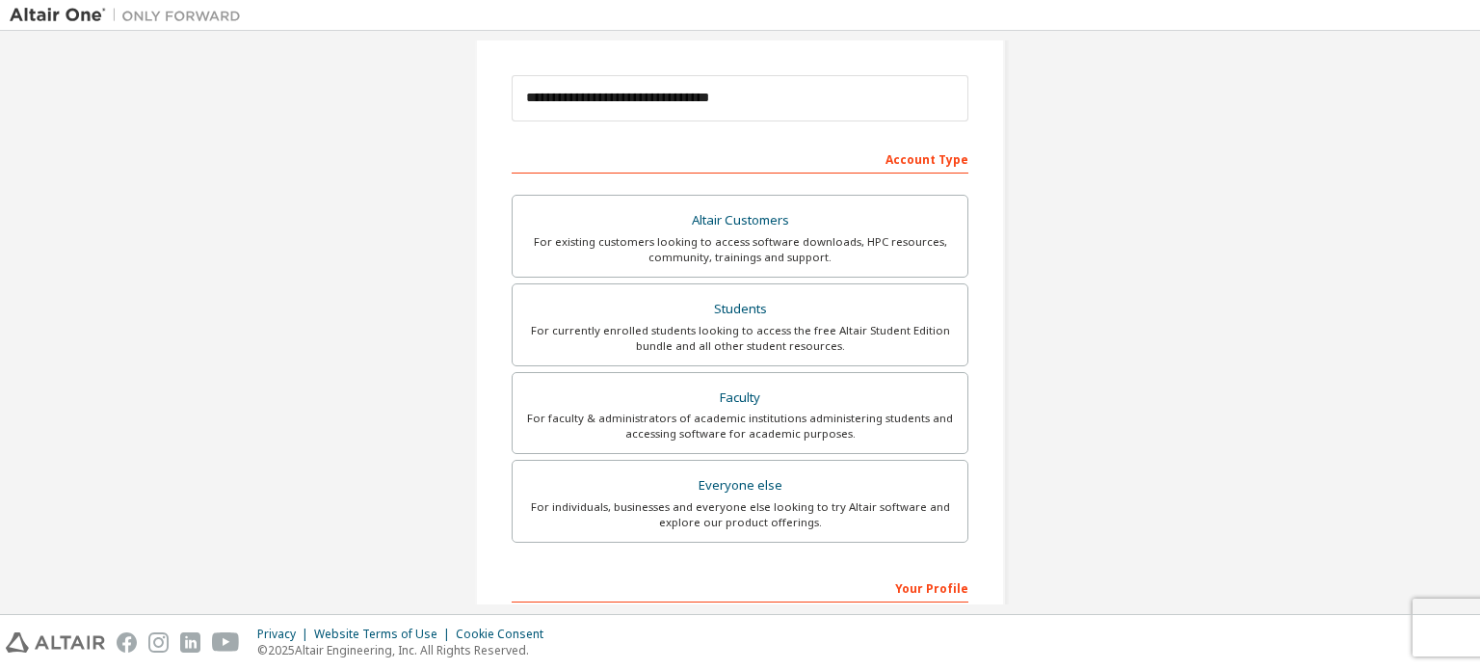
scroll to position [452, 0]
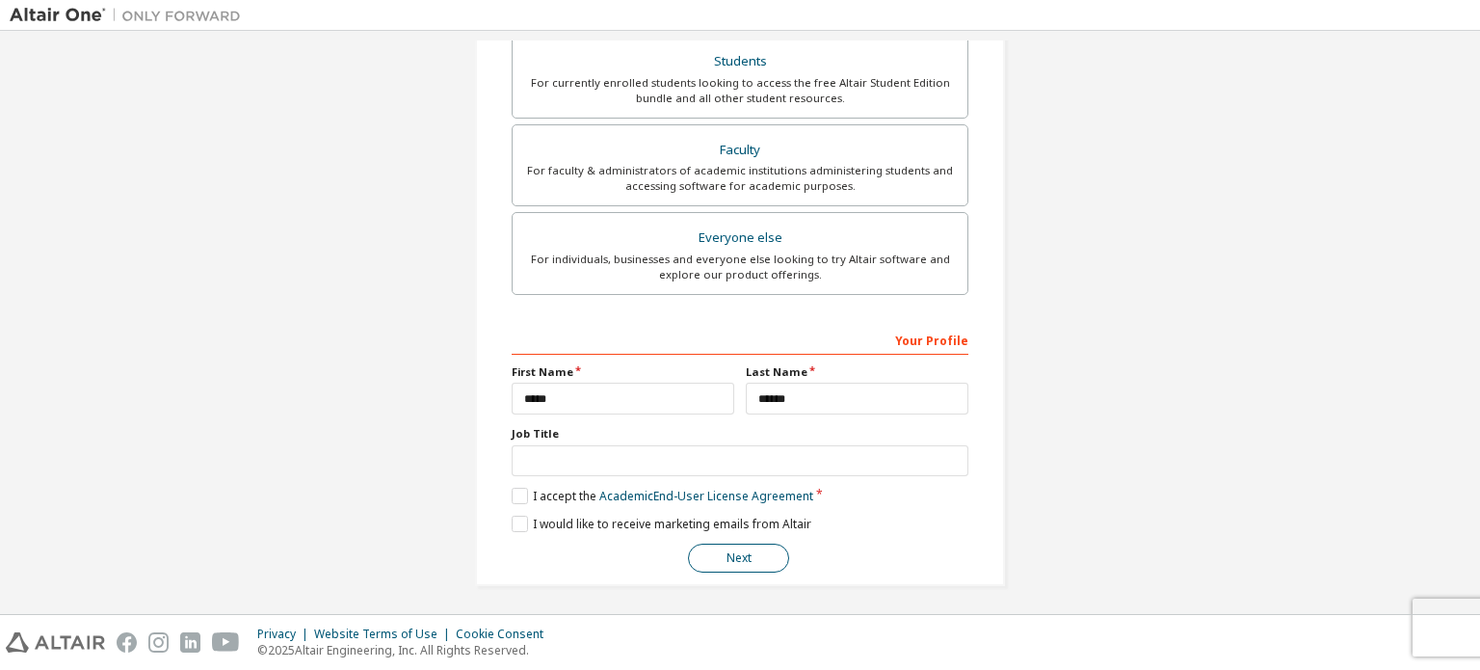
click at [726, 552] on button "Next" at bounding box center [738, 557] width 101 height 29
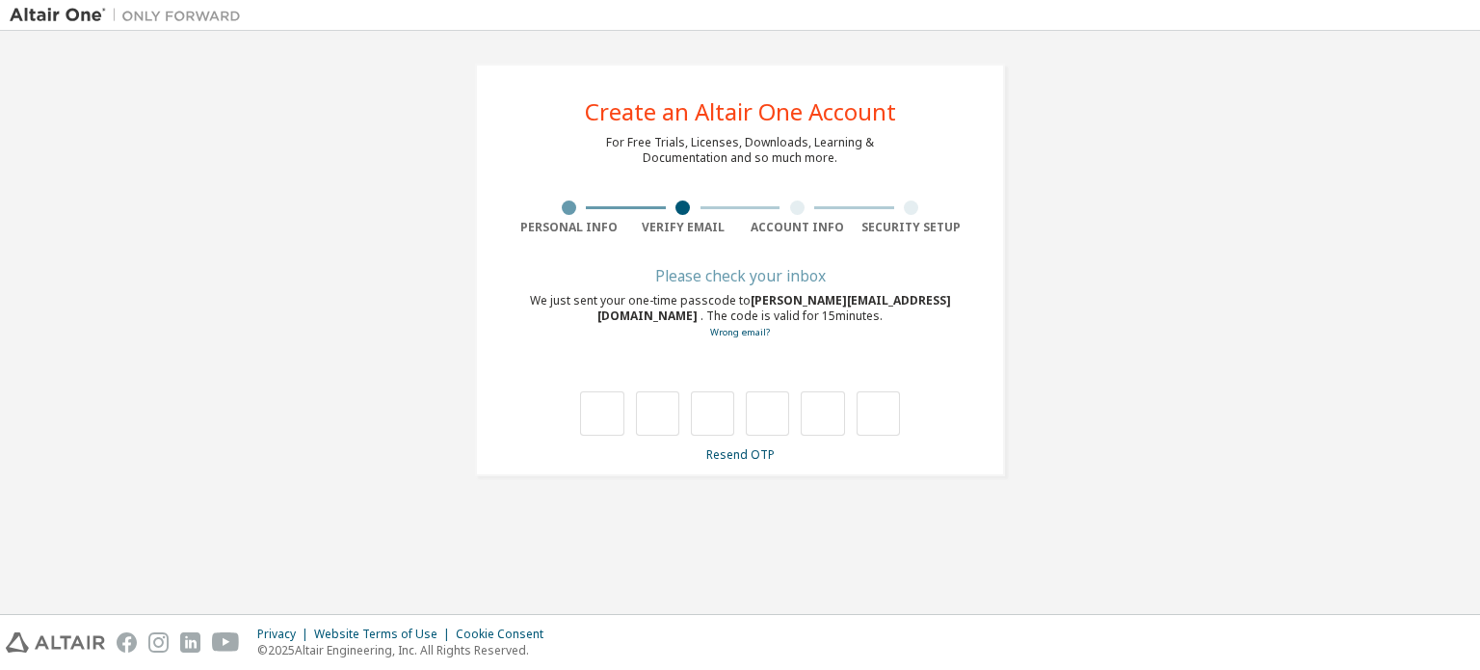
scroll to position [0, 0]
type input "*"
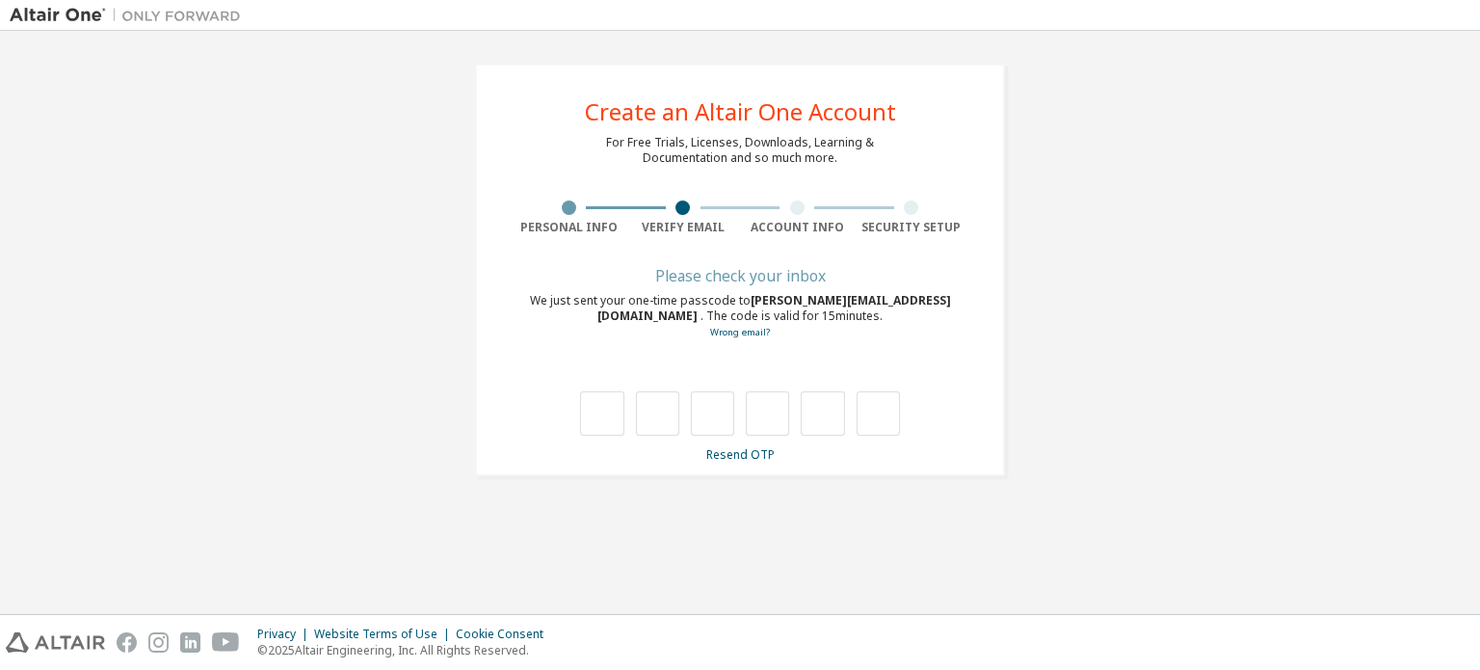
type input "*"
